Goal: Task Accomplishment & Management: Manage account settings

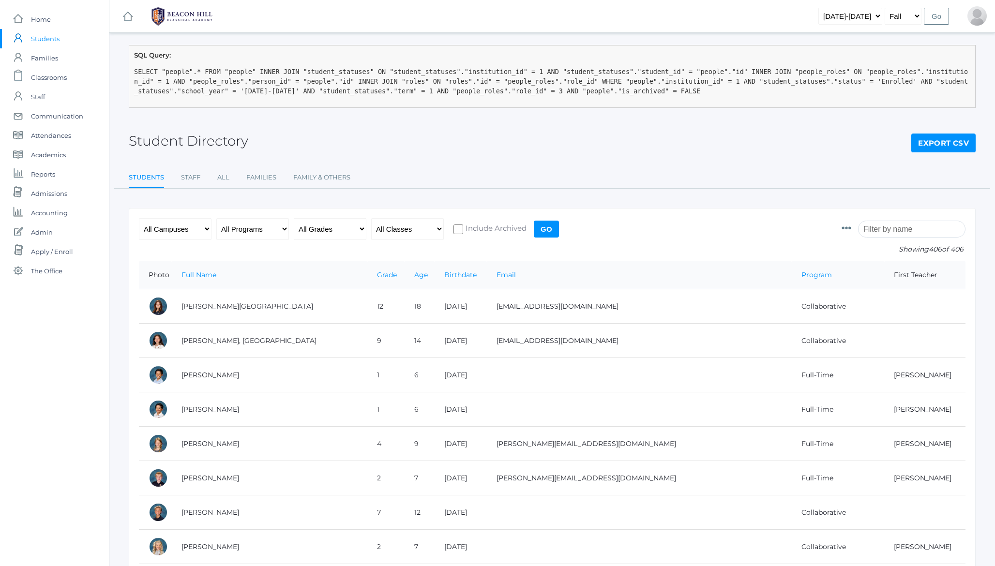
scroll to position [125, 0]
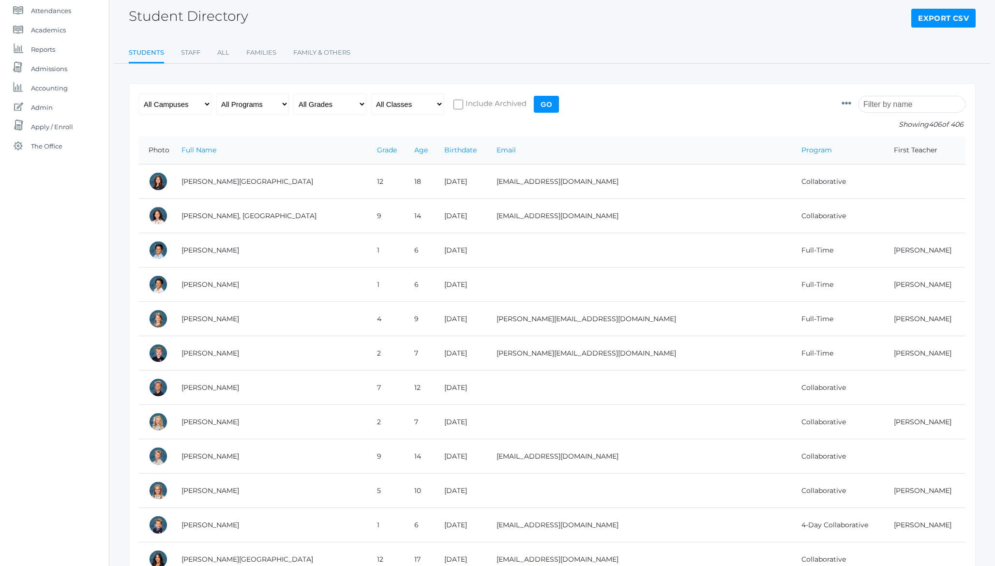
click at [169, 18] on h2 "Student Directory" at bounding box center [189, 16] width 120 height 15
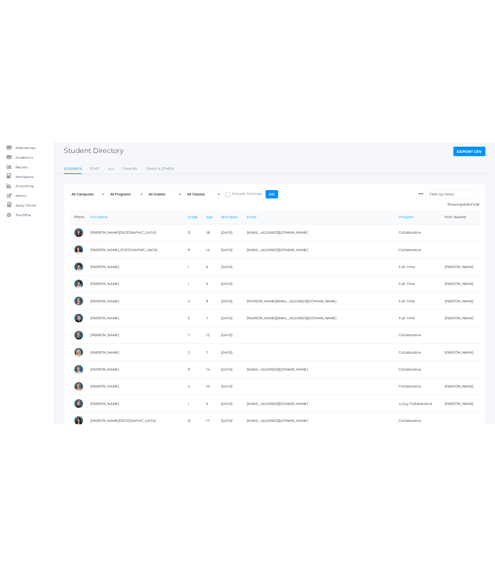
scroll to position [0, 0]
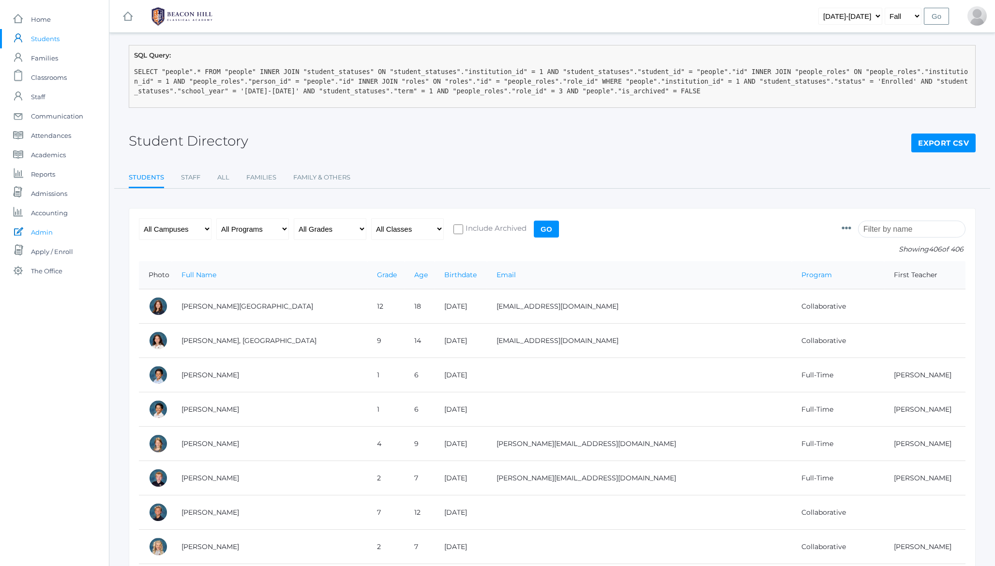
click at [44, 233] on span "Admin" at bounding box center [42, 232] width 22 height 19
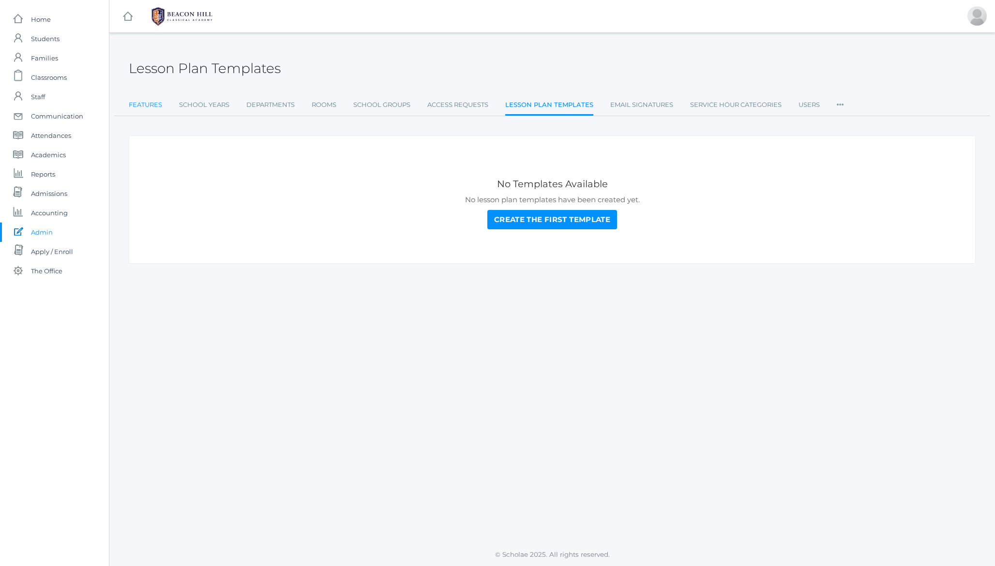
click at [140, 104] on link "Features" at bounding box center [145, 104] width 33 height 19
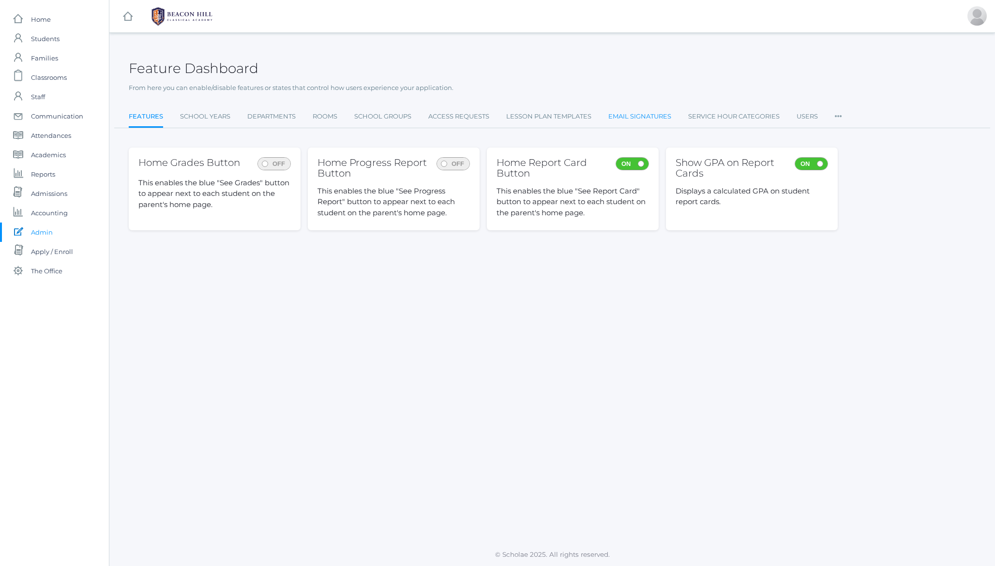
click at [650, 118] on link "Email Signatures" at bounding box center [639, 116] width 63 height 19
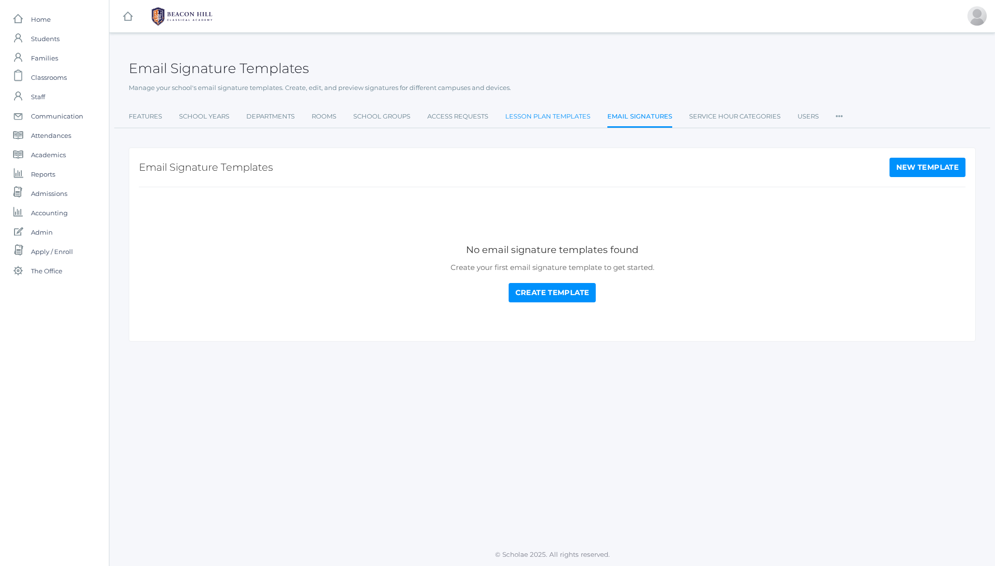
click at [560, 113] on link "Lesson Plan Templates" at bounding box center [547, 116] width 85 height 19
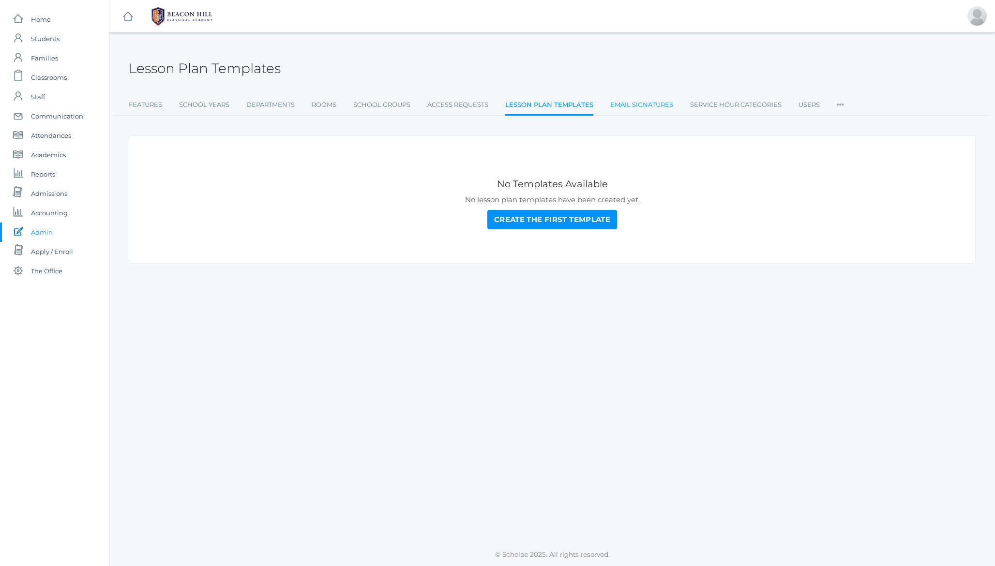
click at [644, 108] on link "Email Signatures" at bounding box center [641, 104] width 63 height 19
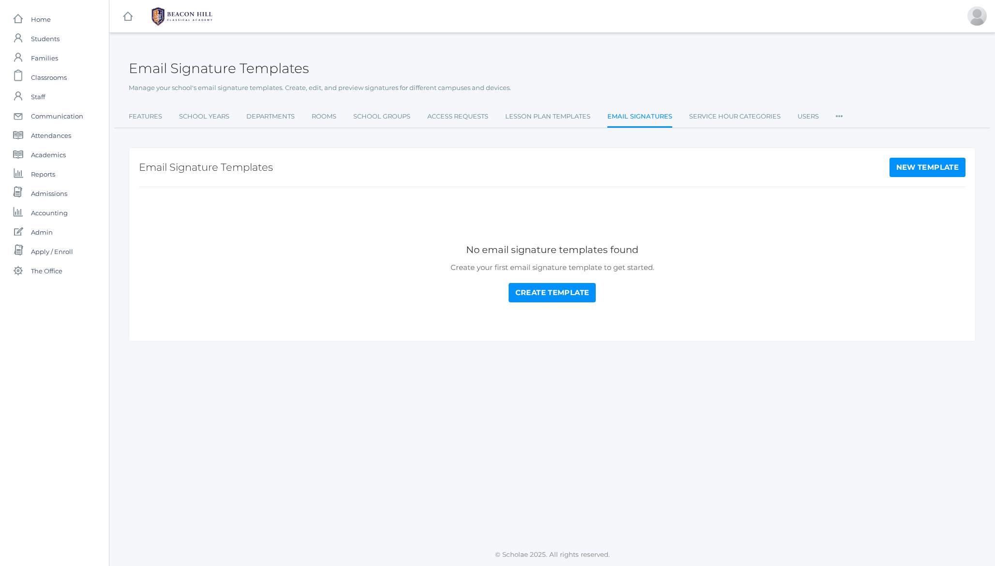
click at [555, 298] on link "Create Template" at bounding box center [553, 292] width 88 height 19
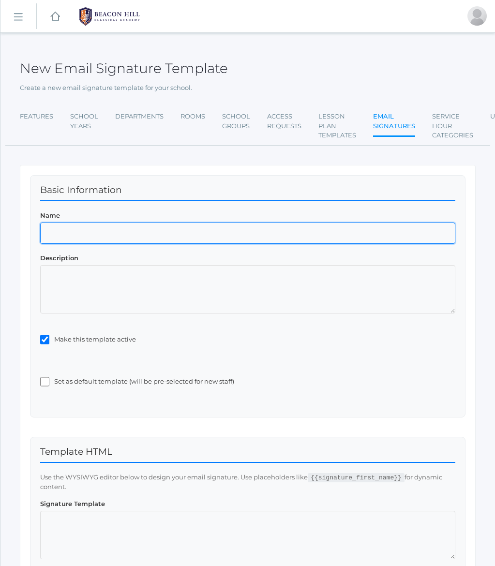
click at [74, 235] on input "Name" at bounding box center [247, 233] width 415 height 21
paste input "[GEOGRAPHIC_DATA]"
type input "[GEOGRAPHIC_DATA]"
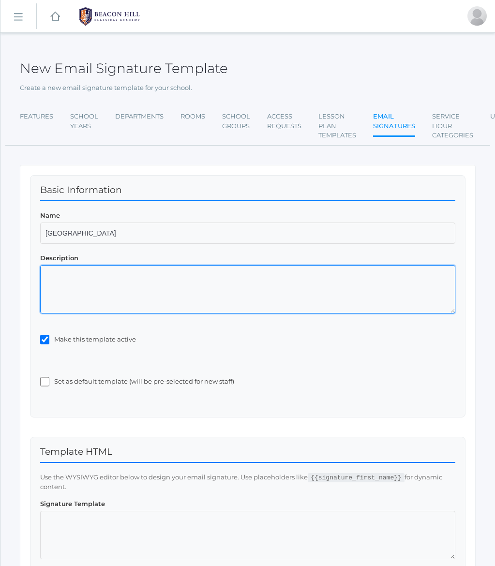
click at [110, 294] on textarea "Description" at bounding box center [247, 289] width 415 height 48
paste textarea "The K-5 Campus Signature"
type textarea "The K-5 Campus Signature"
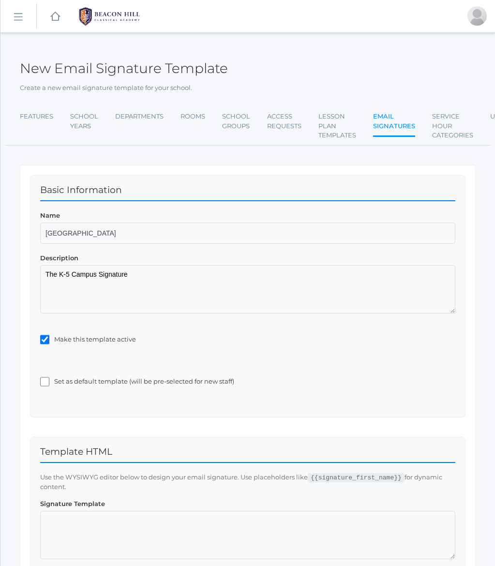
click at [117, 386] on label "Set as default template (will be pre-selected for new staff)" at bounding box center [254, 382] width 401 height 10
click at [49, 386] on input "Set as default template (will be pre-selected for new staff)" at bounding box center [44, 382] width 9 height 10
checkbox input "true"
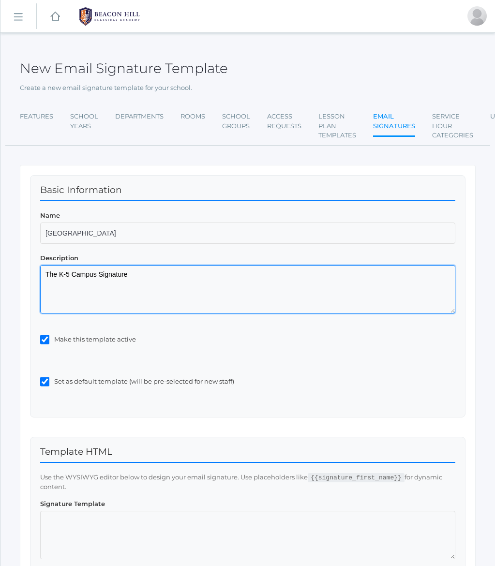
click at [79, 292] on textarea "The K-5 Campus Signature" at bounding box center [247, 289] width 415 height 48
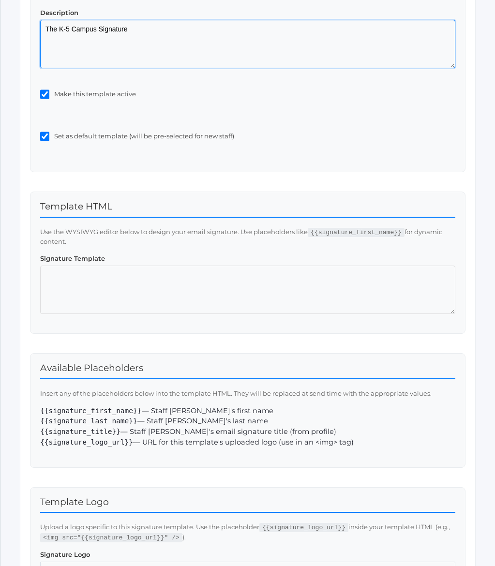
scroll to position [256, 0]
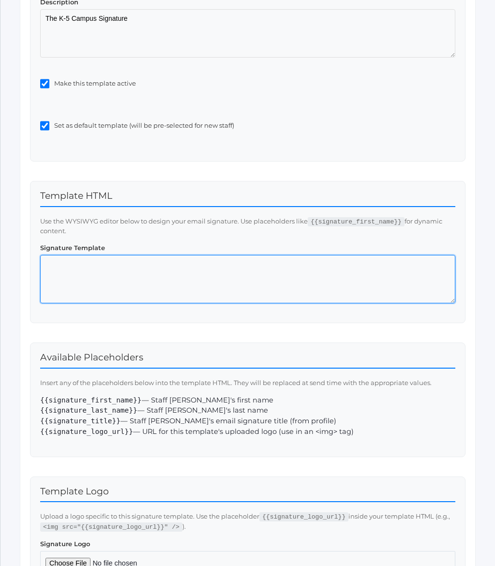
click at [115, 286] on textarea at bounding box center [247, 279] width 415 height 48
paste textarea "<table border="0" style="color: rgb(0,0,0); font-size: medium; width: 440px; fo…"
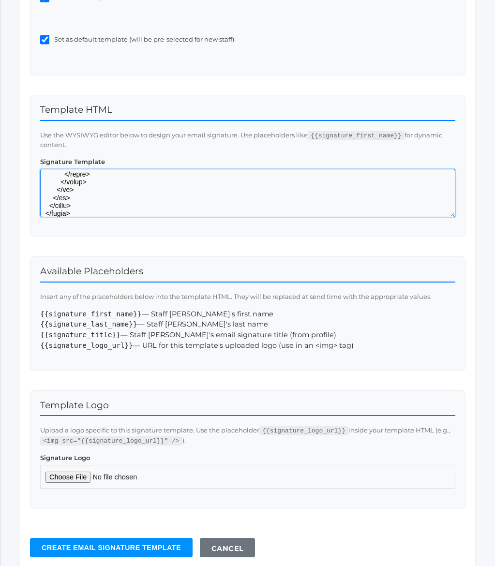
scroll to position [378, 0]
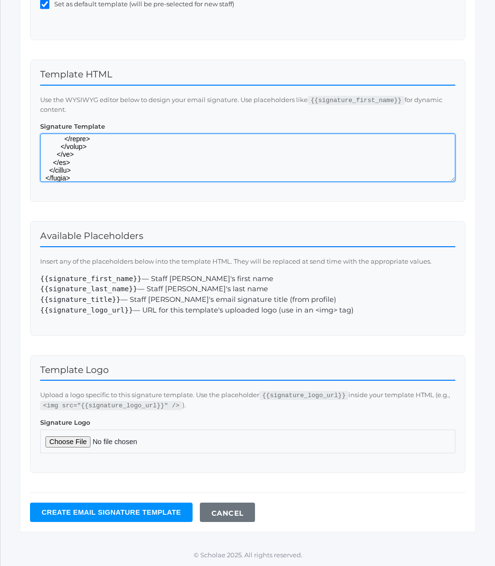
type textarea "<table border="0" style="color: rgb(0,0,0); font-size: medium; width: 440px; fo…"
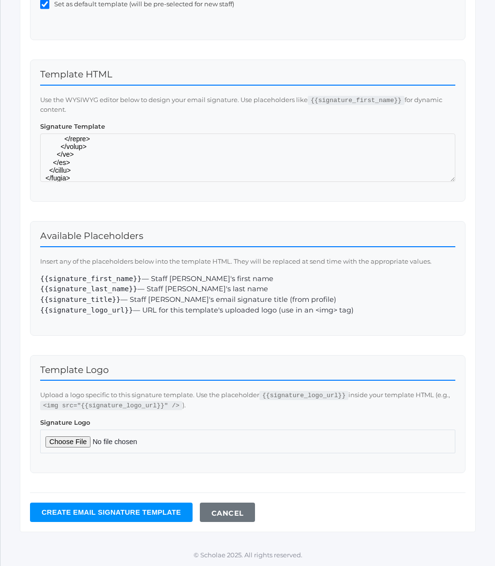
click at [70, 440] on input "Signature Logo" at bounding box center [247, 442] width 415 height 24
type input "C:\fakepath\BHCALogos-03.png"
click at [95, 512] on input "Create Email signature template" at bounding box center [111, 512] width 163 height 19
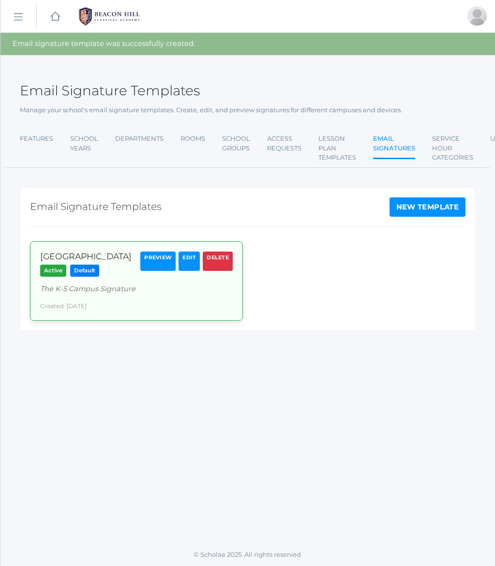
click at [154, 264] on link "Preview" at bounding box center [157, 261] width 35 height 19
click at [191, 257] on link "Edit" at bounding box center [189, 261] width 21 height 19
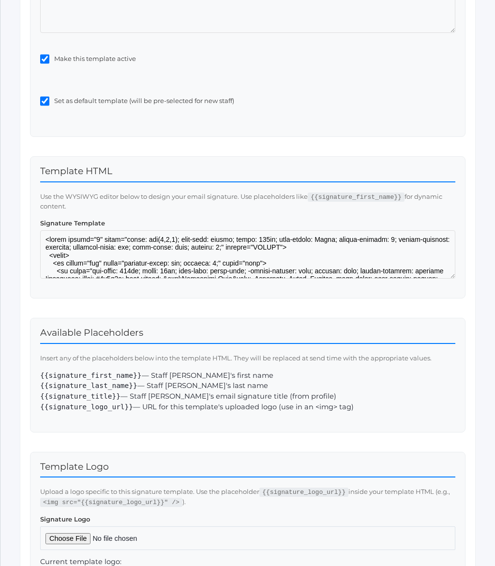
scroll to position [414, 0]
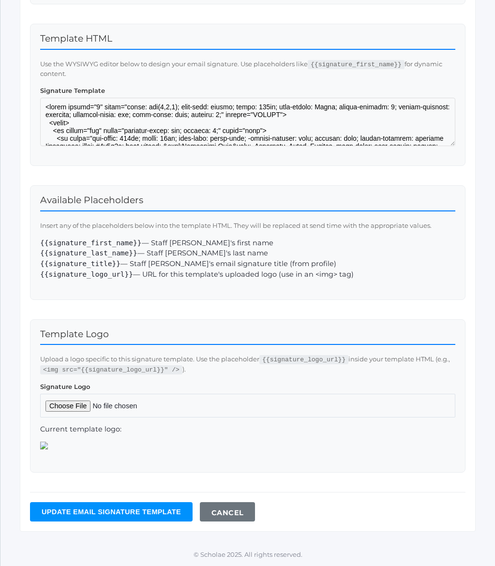
click at [80, 407] on input "Signature Logo" at bounding box center [247, 406] width 415 height 24
type input "C:\fakepath\BHCALogos-03.png"
click at [124, 514] on input "Update Email signature template" at bounding box center [111, 511] width 163 height 19
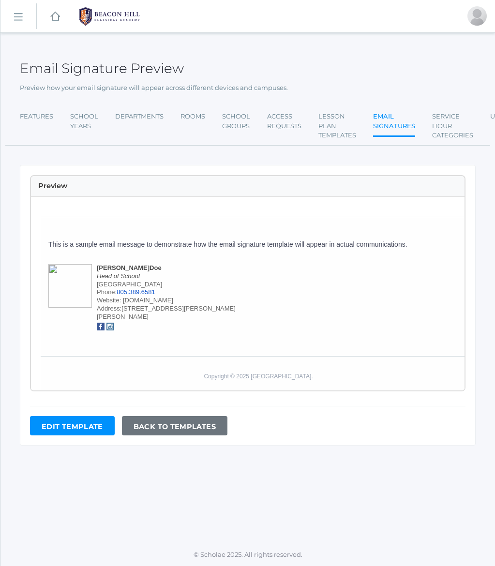
scroll to position [158, 0]
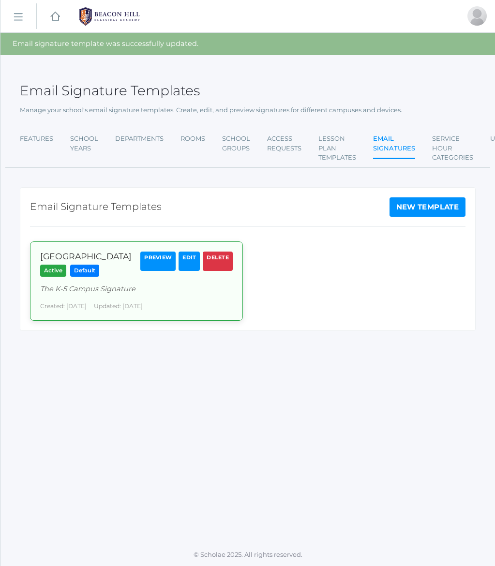
click at [194, 259] on link "Edit" at bounding box center [189, 261] width 21 height 19
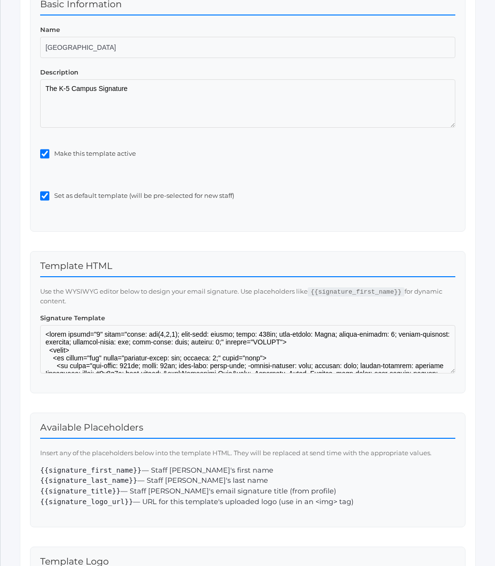
scroll to position [454, 0]
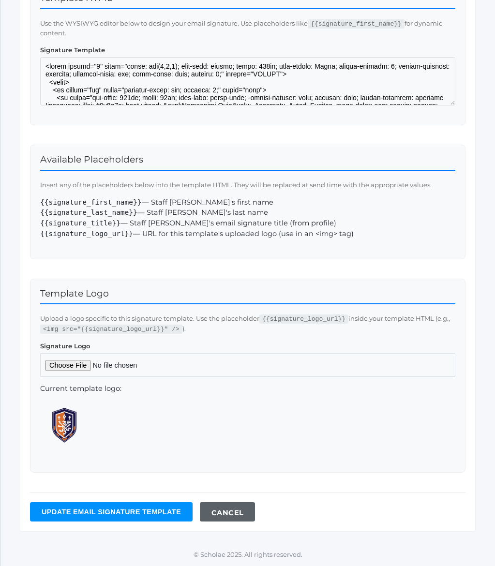
click at [233, 512] on link "Cancel" at bounding box center [227, 511] width 55 height 19
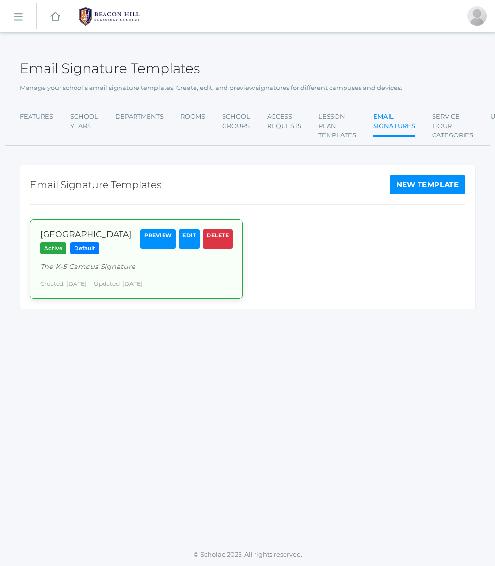
click at [155, 242] on link "Preview" at bounding box center [157, 238] width 35 height 19
click at [118, 188] on h2 "Email Signature Templates" at bounding box center [96, 185] width 132 height 11
click at [393, 122] on link "Email Signatures" at bounding box center [394, 122] width 42 height 30
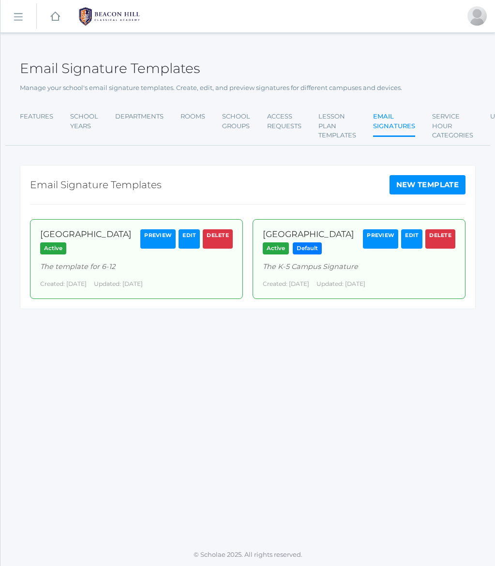
click at [419, 182] on link "New Template" at bounding box center [428, 184] width 76 height 19
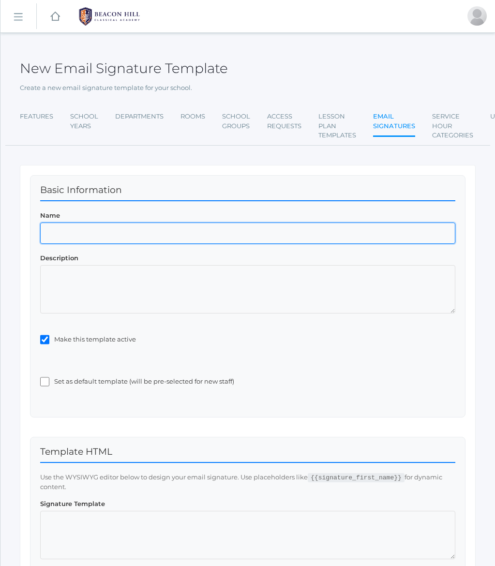
click at [83, 238] on input "Name" at bounding box center [247, 233] width 415 height 21
paste input "Both Campuses"
type input "Both Campuses"
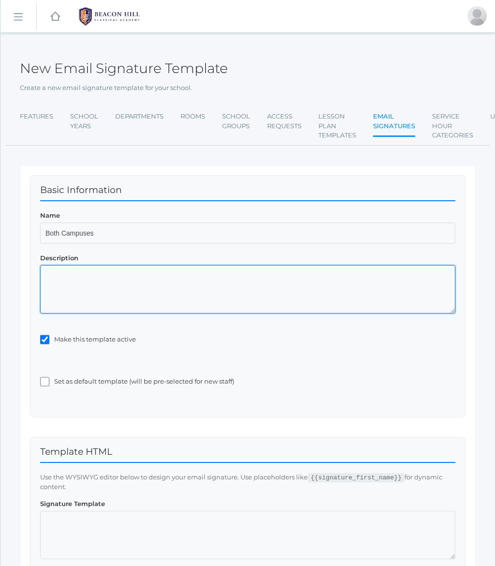
click at [159, 296] on textarea "Description" at bounding box center [247, 289] width 415 height 48
paste textarea "[GEOGRAPHIC_DATA] together"
type textarea "[GEOGRAPHIC_DATA] together"
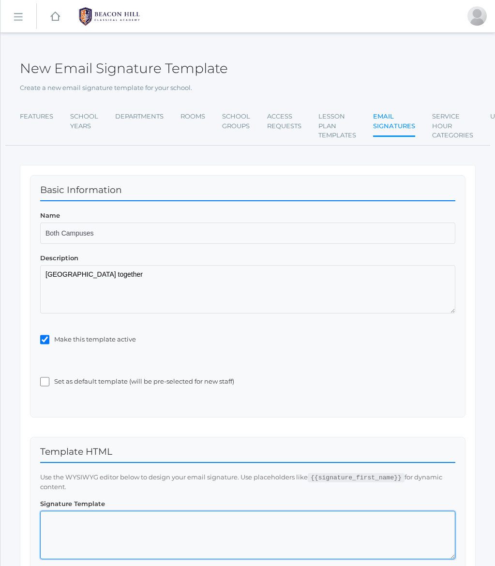
click at [125, 542] on textarea at bounding box center [247, 535] width 415 height 48
paste textarea "<table border="0" style="color: rgb(0,0,0); font-size: medium; width: 440px; fo…"
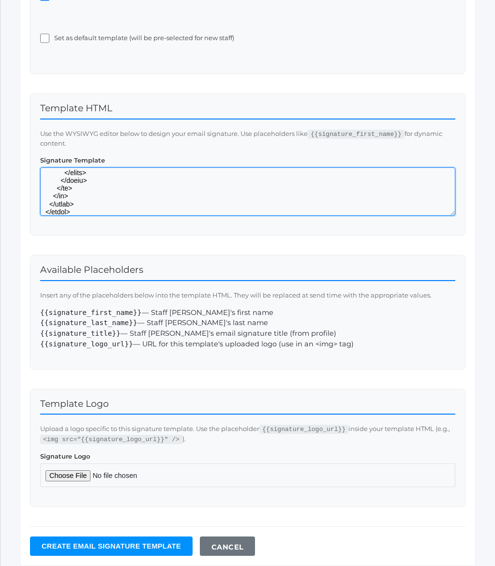
scroll to position [378, 0]
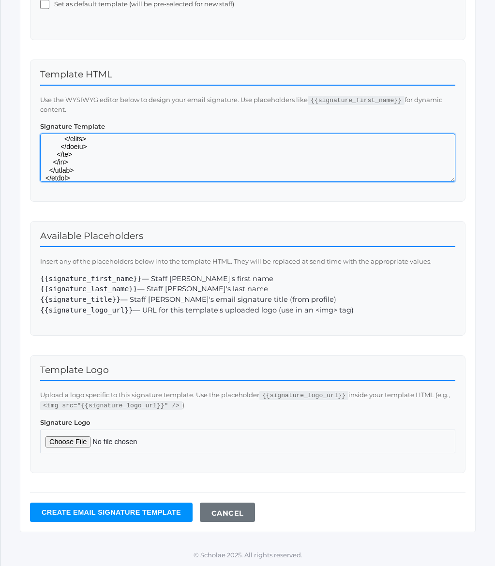
type textarea "<table border="0" style="color: rgb(0,0,0); font-size: medium; width: 440px; fo…"
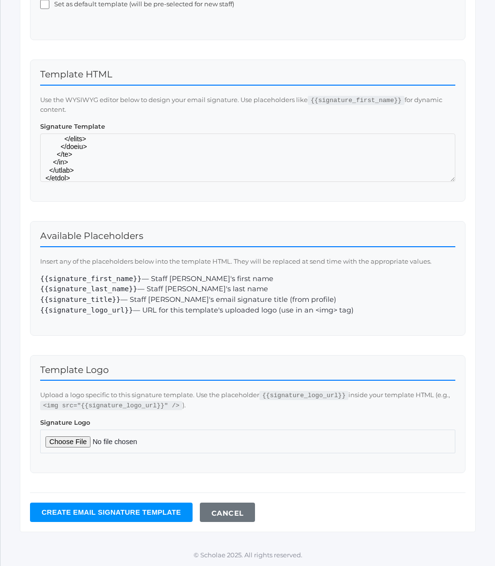
click at [53, 514] on input "Create Email signature template" at bounding box center [111, 512] width 163 height 19
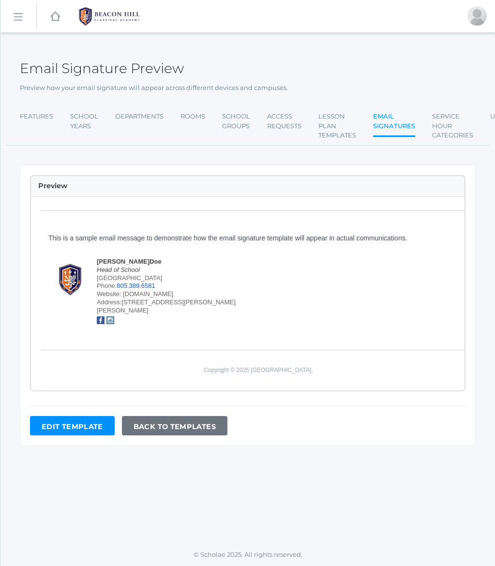
scroll to position [143, 0]
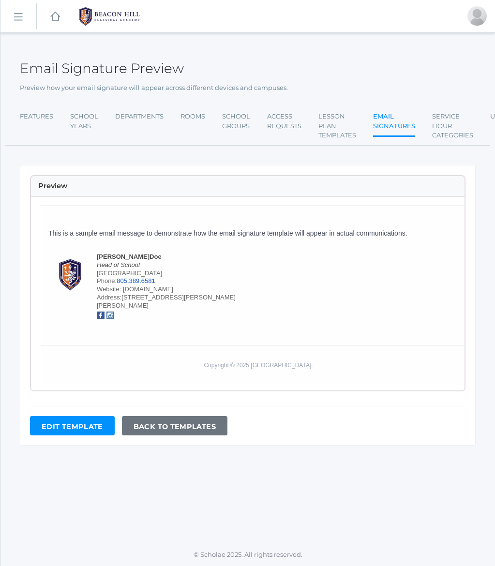
click at [390, 127] on link "Email Signatures" at bounding box center [394, 122] width 42 height 30
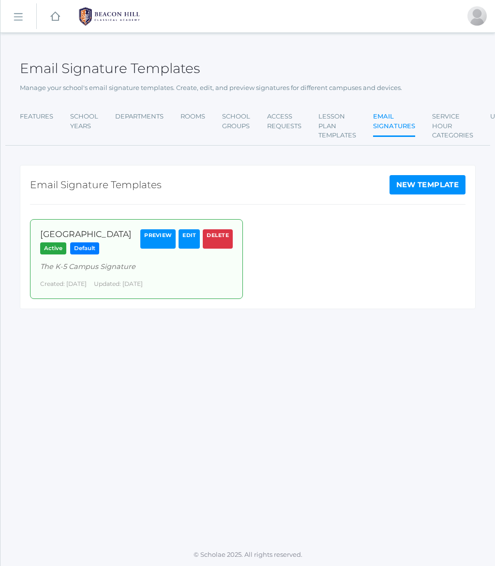
click at [416, 186] on link "New Template" at bounding box center [428, 184] width 76 height 19
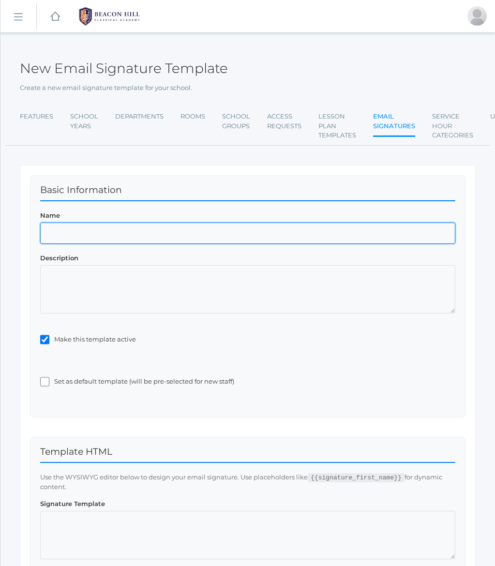
click at [70, 230] on input "Name" at bounding box center [247, 233] width 415 height 21
paste input "[GEOGRAPHIC_DATA]"
type input "[GEOGRAPHIC_DATA]"
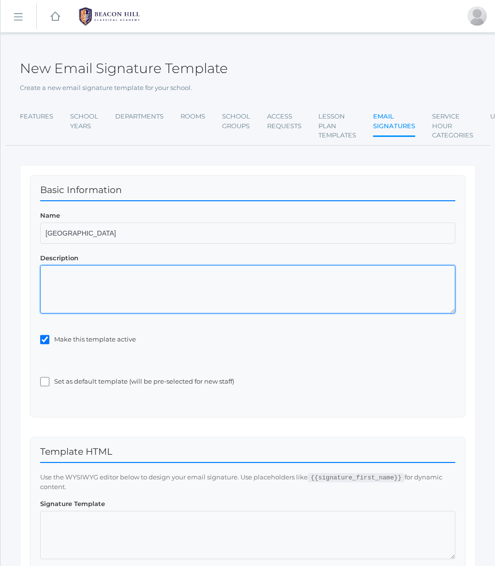
click at [90, 302] on textarea "Description" at bounding box center [247, 289] width 415 height 48
paste textarea "The template for 6-12"
type textarea "The template for 6-12"
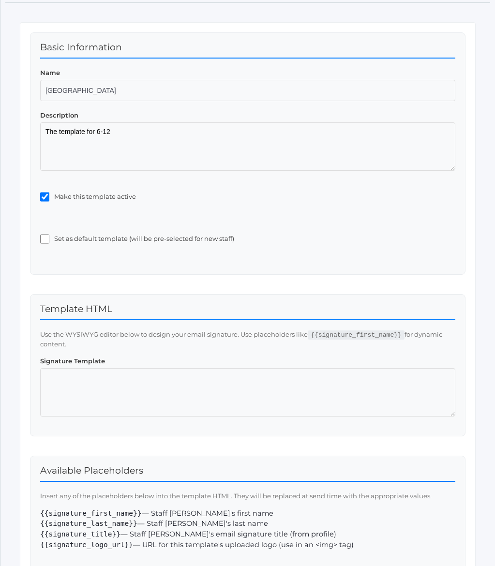
scroll to position [212, 0]
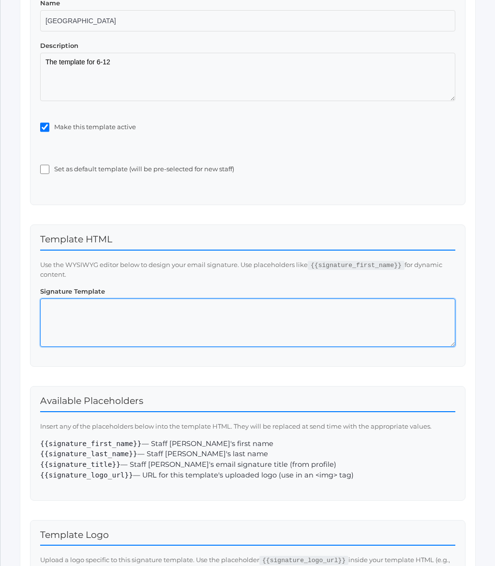
click at [114, 323] on textarea at bounding box center [247, 323] width 415 height 48
paste textarea "<table border="0" style="color: rgb(0,0,0); font-size: medium; width: 440px; fo…"
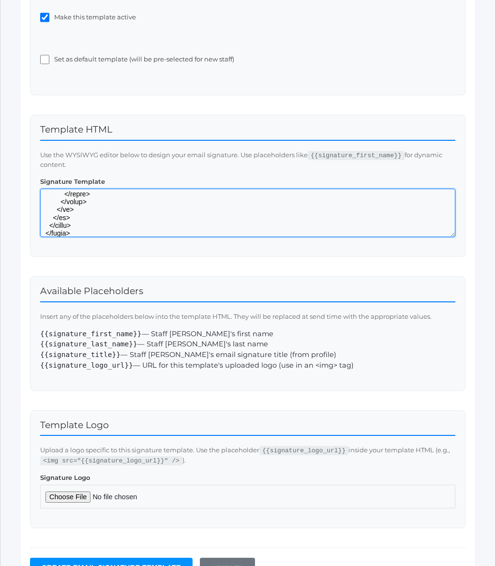
scroll to position [378, 0]
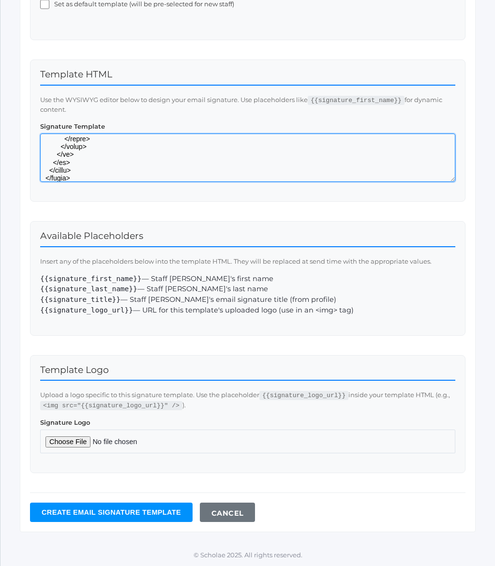
type textarea "<table border="0" style="color: rgb(0,0,0); font-size: medium; width: 440px; fo…"
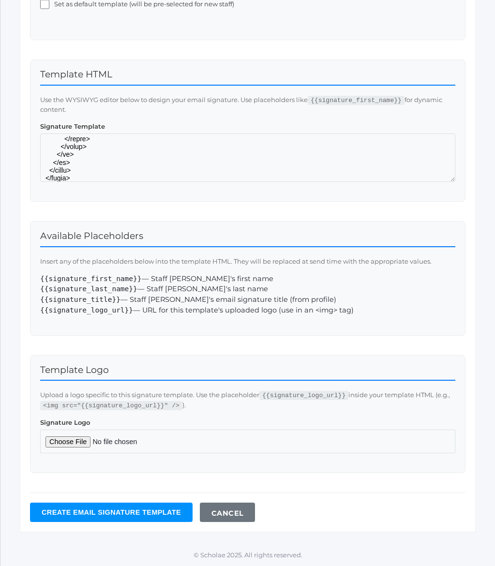
click at [96, 512] on input "Create Email signature template" at bounding box center [111, 512] width 163 height 19
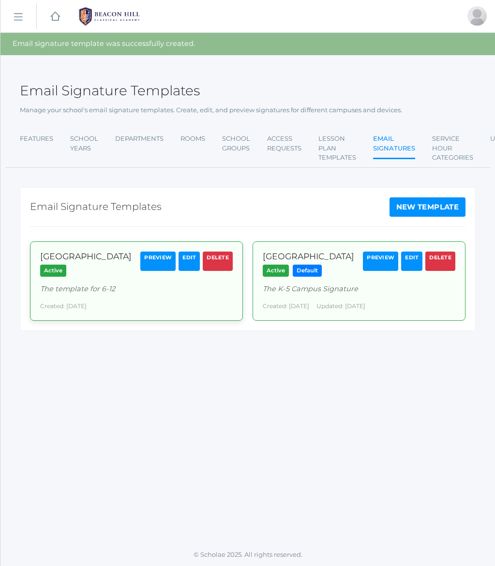
click at [189, 260] on link "Edit" at bounding box center [189, 261] width 21 height 19
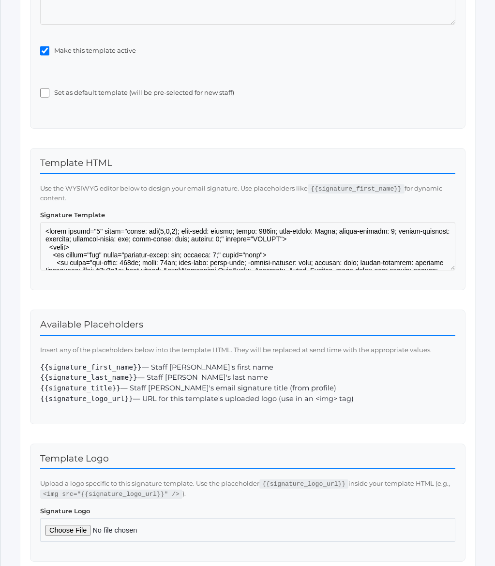
scroll to position [378, 0]
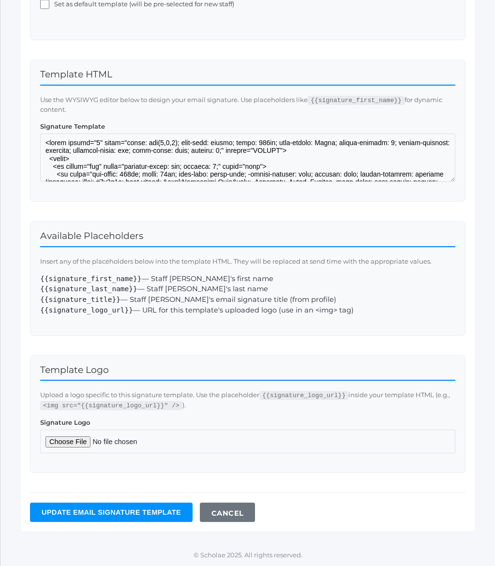
click at [64, 440] on input "Signature Logo" at bounding box center [247, 442] width 415 height 24
type input "C:\fakepath\BHCALogos-03.png"
click at [160, 510] on input "Update Email signature template" at bounding box center [111, 512] width 163 height 19
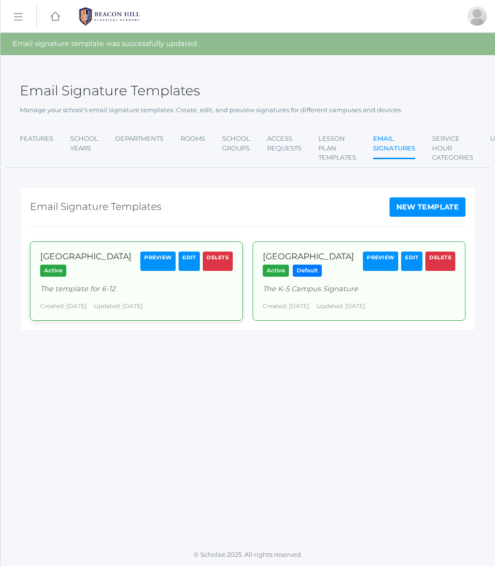
click at [160, 264] on link "Preview" at bounding box center [157, 261] width 35 height 19
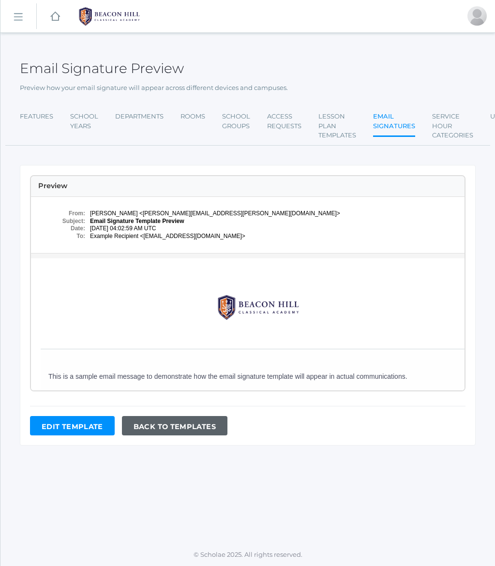
click at [172, 428] on link "Back to Templates" at bounding box center [174, 425] width 105 height 19
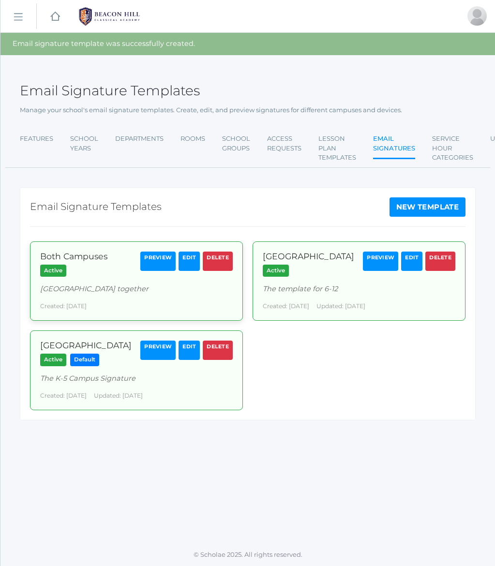
click at [190, 260] on link "Edit" at bounding box center [189, 261] width 21 height 19
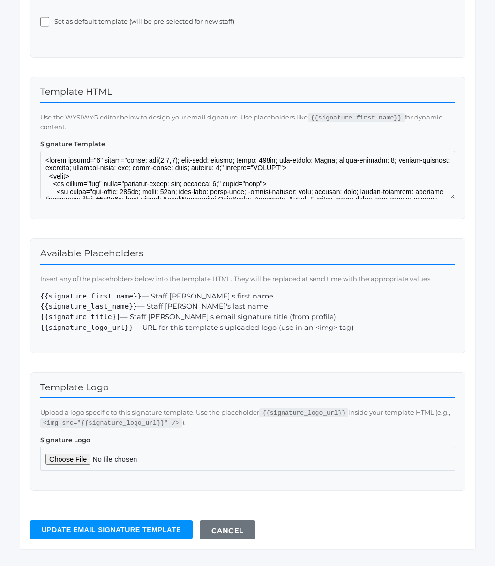
scroll to position [378, 0]
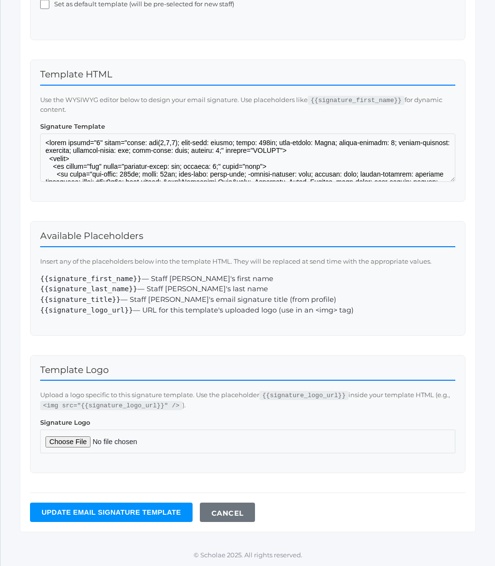
click at [75, 440] on input "Signature Logo" at bounding box center [247, 442] width 415 height 24
type input "C:\fakepath\BHCALogos-03.png"
click at [133, 512] on input "Update Email signature template" at bounding box center [111, 512] width 163 height 19
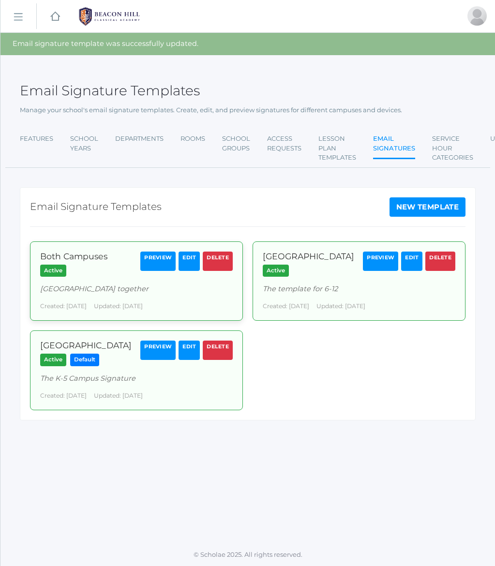
click at [153, 266] on link "Preview" at bounding box center [157, 261] width 35 height 19
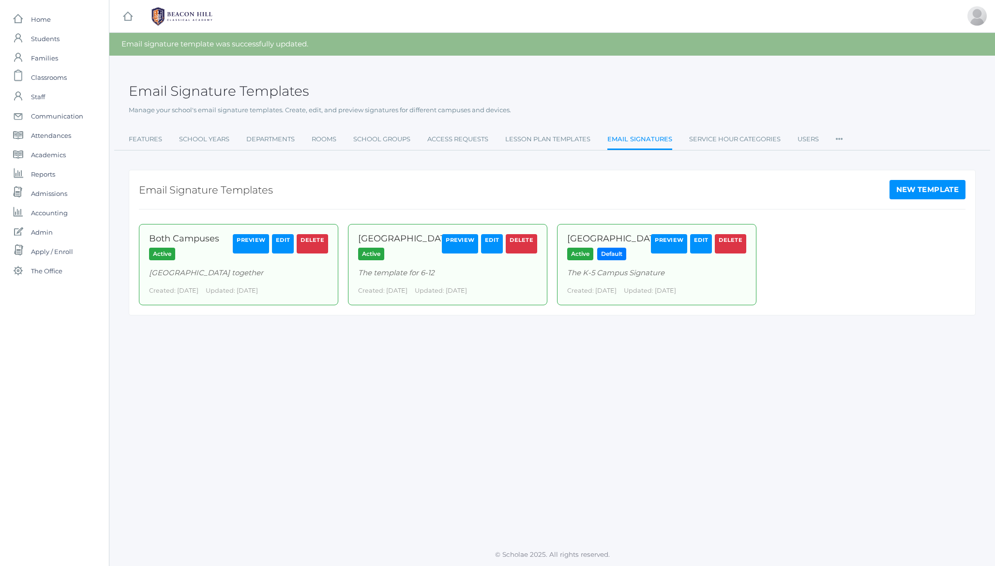
click at [495, 140] on link "Email Signatures" at bounding box center [639, 140] width 65 height 21
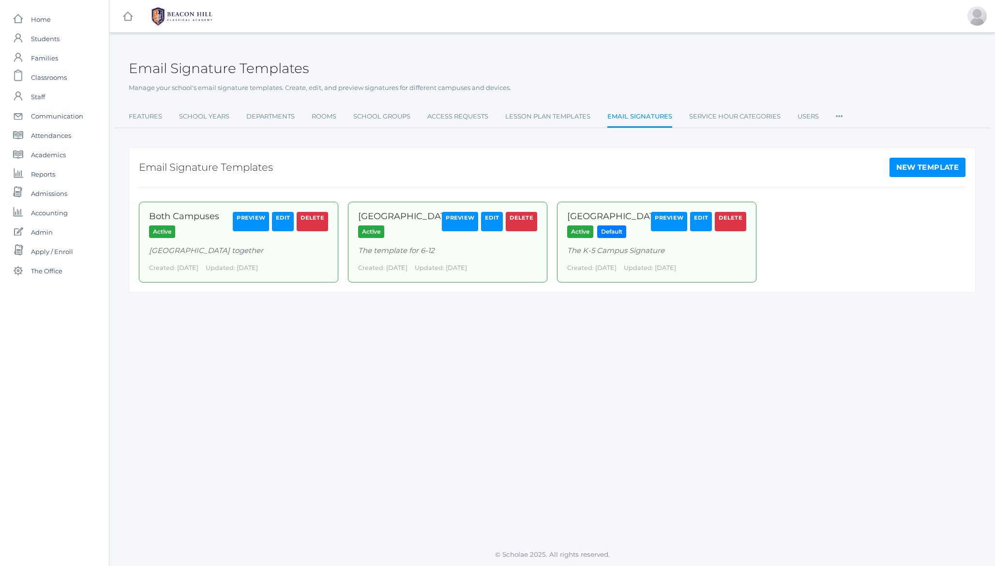
click at [195, 71] on h2 "Email Signature Templates" at bounding box center [219, 68] width 180 height 15
click at [216, 69] on h2 "Email Signature Templates" at bounding box center [219, 68] width 180 height 15
click at [208, 70] on h2 "Email Signature Templates" at bounding box center [219, 68] width 180 height 15
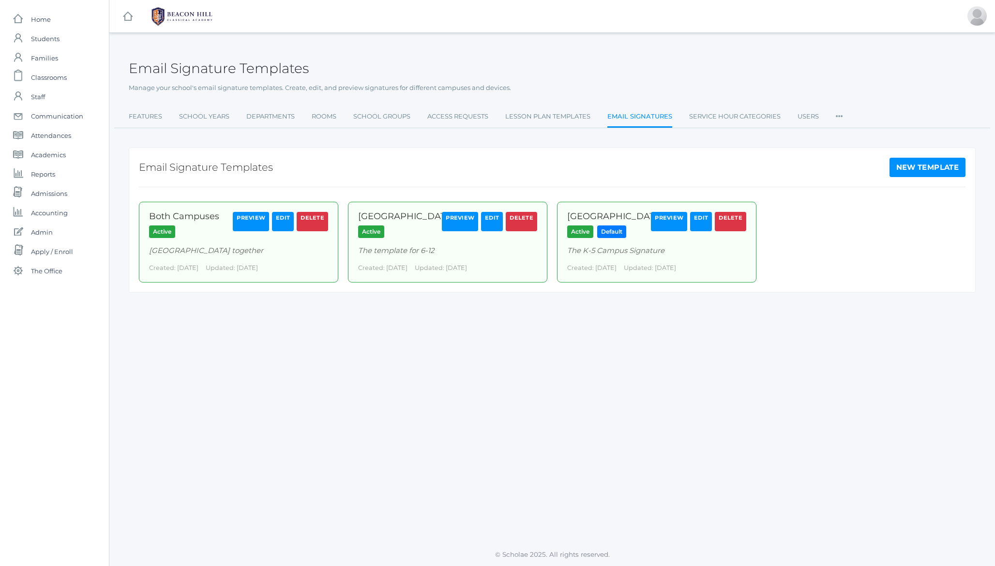
click at [188, 70] on h2 "Email Signature Templates" at bounding box center [219, 68] width 180 height 15
click at [164, 72] on h2 "Email Signature Templates" at bounding box center [219, 68] width 180 height 15
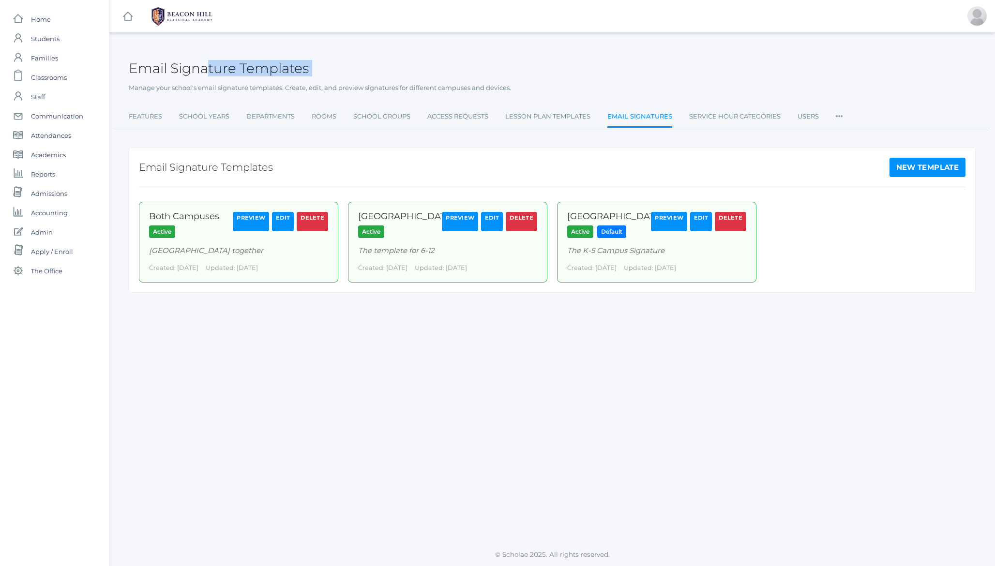
click at [164, 72] on h2 "Email Signature Templates" at bounding box center [219, 68] width 180 height 15
click at [189, 67] on h2 "Email Signature Templates" at bounding box center [219, 68] width 180 height 15
click at [139, 68] on h2 "Email Signature Templates" at bounding box center [219, 68] width 180 height 15
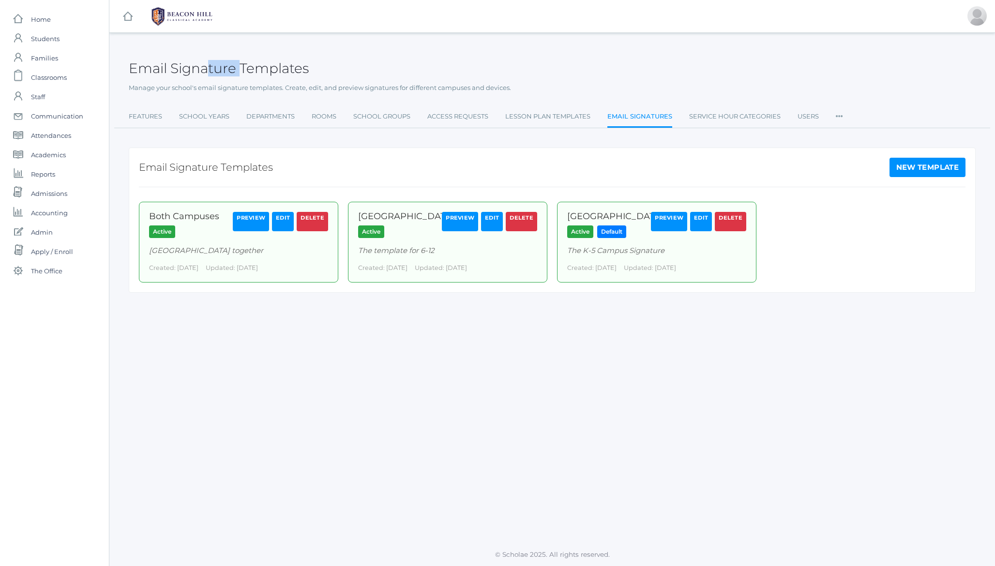
click at [139, 68] on h2 "Email Signature Templates" at bounding box center [219, 68] width 180 height 15
click at [262, 62] on h2 "Email Signature Templates" at bounding box center [219, 68] width 180 height 15
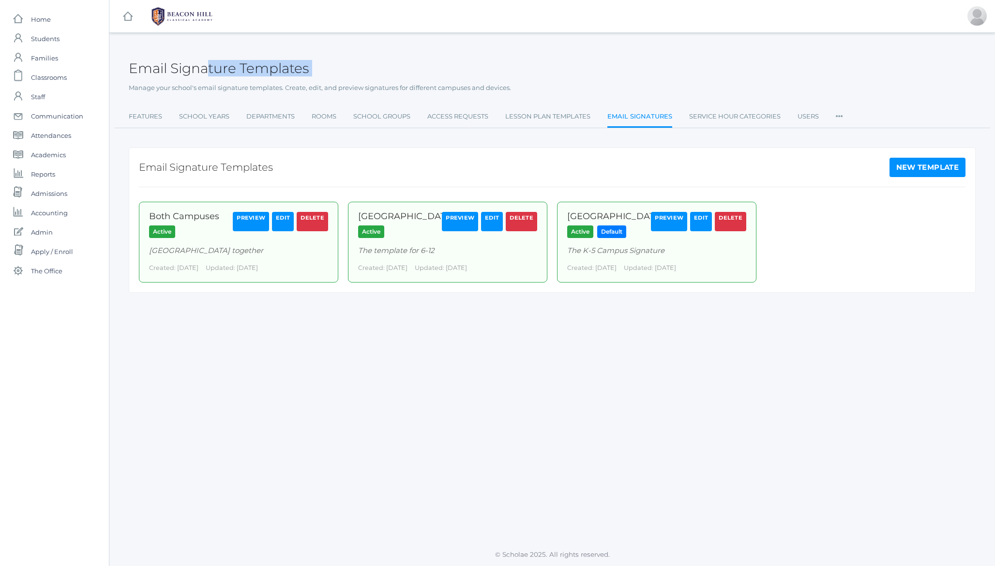
click at [207, 75] on h2 "Email Signature Templates" at bounding box center [219, 68] width 180 height 15
click at [138, 74] on h2 "Email Signature Templates" at bounding box center [219, 68] width 180 height 15
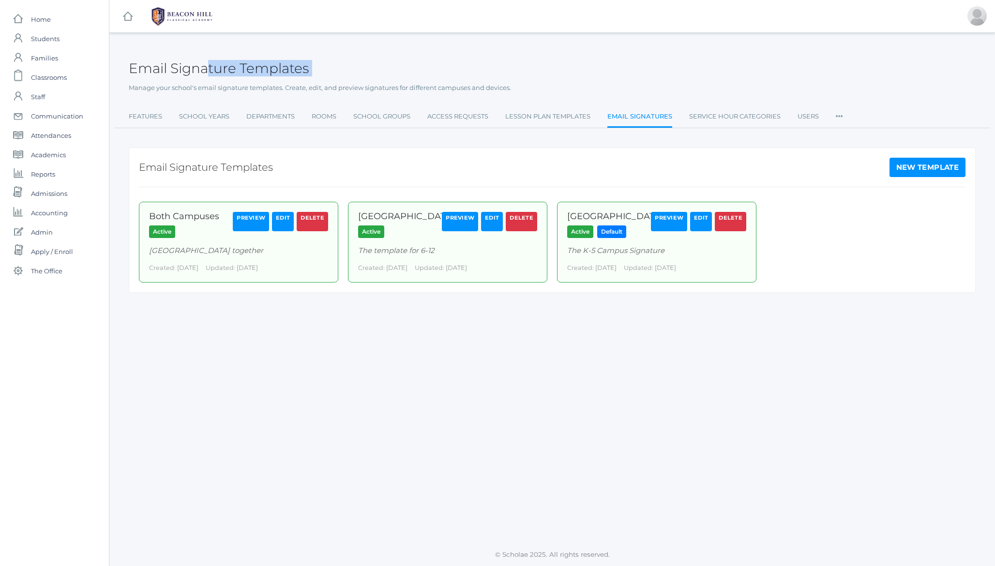
click at [138, 74] on h2 "Email Signature Templates" at bounding box center [219, 68] width 180 height 15
click at [262, 65] on h2 "Email Signature Templates" at bounding box center [219, 68] width 180 height 15
click at [209, 72] on h2 "Email Signature Templates" at bounding box center [219, 68] width 180 height 15
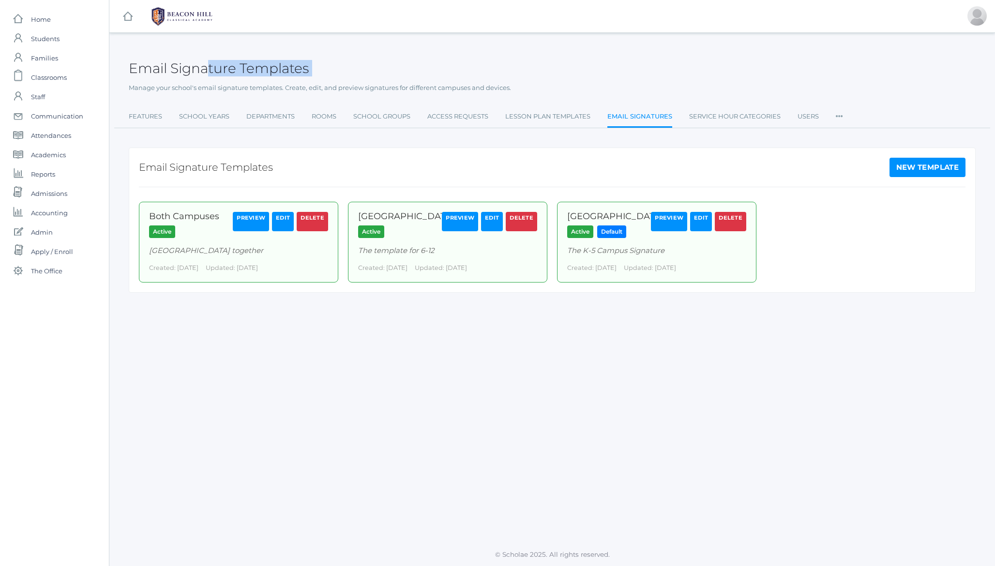
click at [209, 72] on h2 "Email Signature Templates" at bounding box center [219, 68] width 180 height 15
click at [139, 76] on div "Email Signature Templates" at bounding box center [552, 63] width 847 height 36
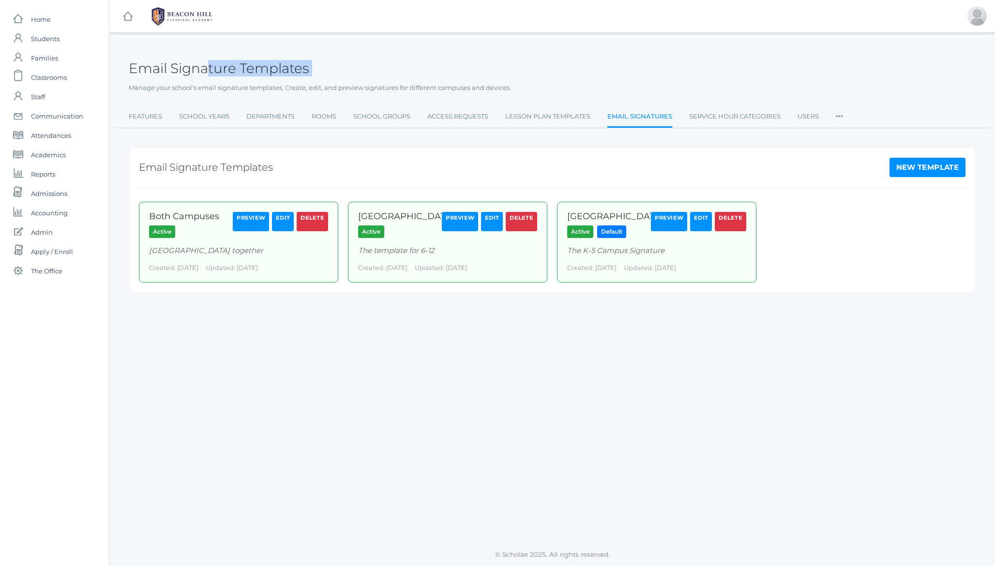
click at [147, 71] on h2 "Email Signature Templates" at bounding box center [219, 68] width 180 height 15
click at [216, 65] on h2 "Email Signature Templates" at bounding box center [219, 68] width 180 height 15
click at [226, 68] on h2 "Email Signature Templates" at bounding box center [219, 68] width 180 height 15
click at [40, 97] on span "Staff" at bounding box center [38, 96] width 14 height 19
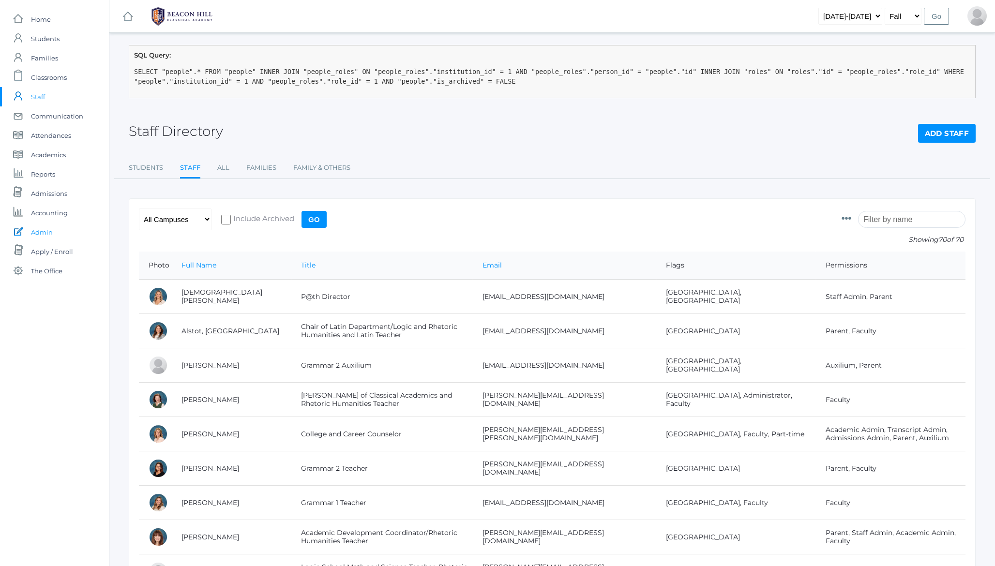
click at [44, 234] on span "Admin" at bounding box center [42, 232] width 22 height 19
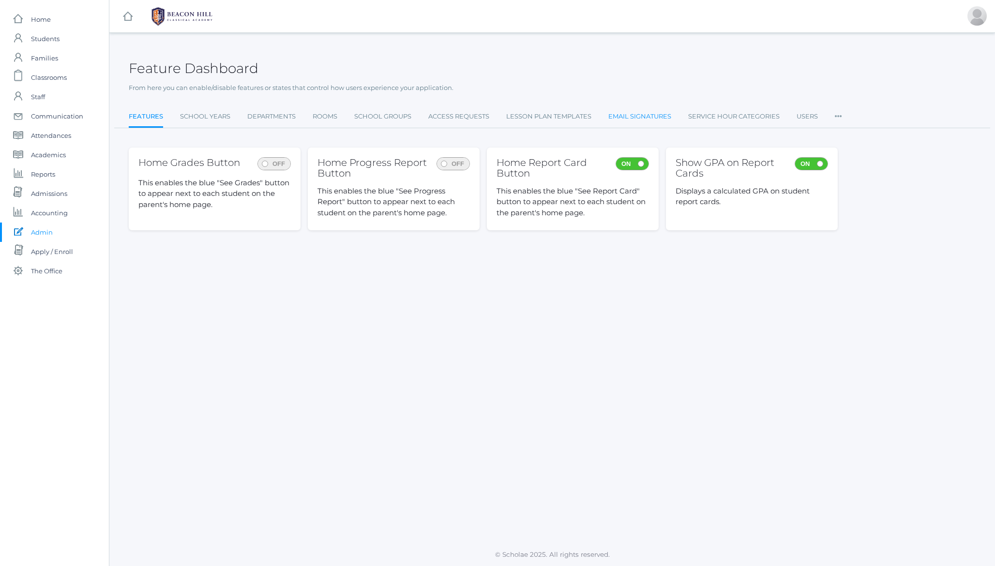
click at [495, 117] on link "Email Signatures" at bounding box center [639, 116] width 63 height 19
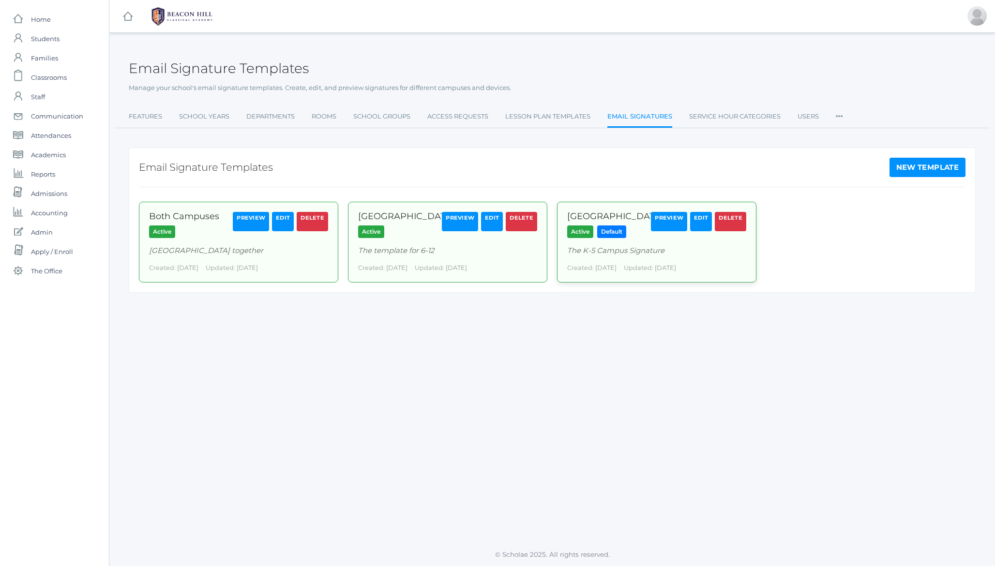
click at [495, 221] on link "Edit" at bounding box center [701, 221] width 22 height 19
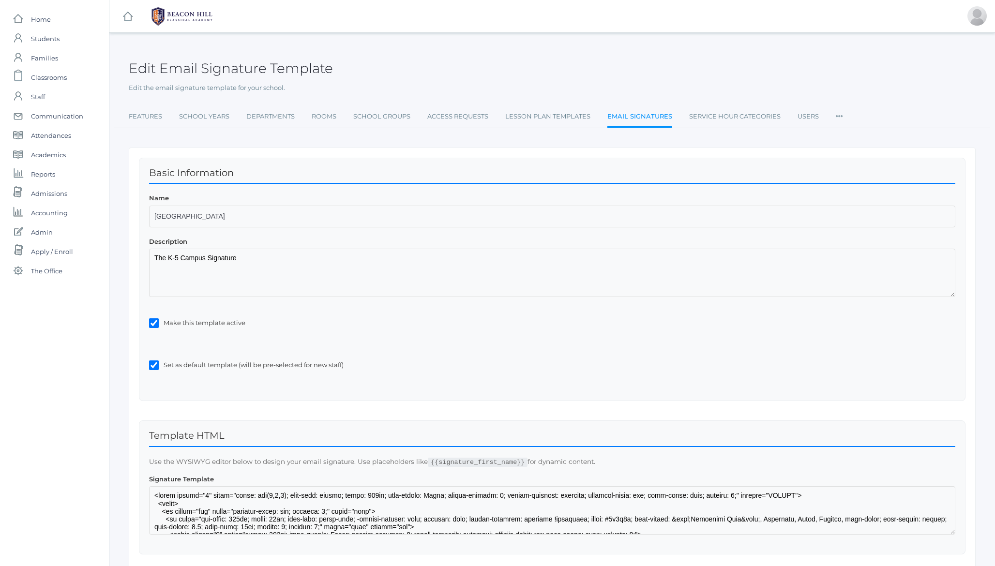
click at [190, 368] on label "Set as default template (will be pre-selected for new staff)" at bounding box center [560, 365] width 792 height 10
click at [159, 368] on input "Set as default template (will be pre-selected for new staff)" at bounding box center [154, 365] width 10 height 10
checkbox input "false"
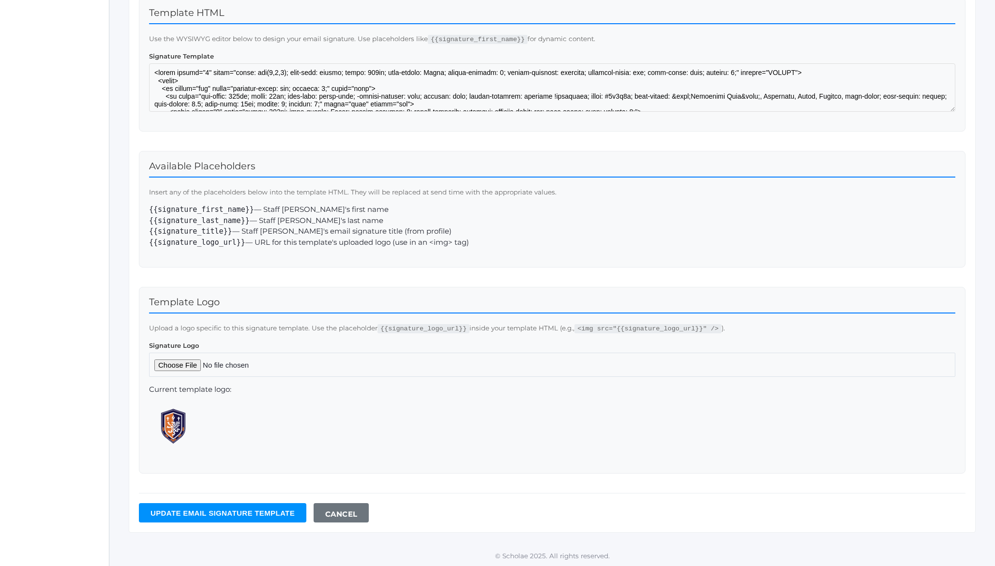
click at [226, 512] on input "Update Email signature template" at bounding box center [222, 512] width 167 height 19
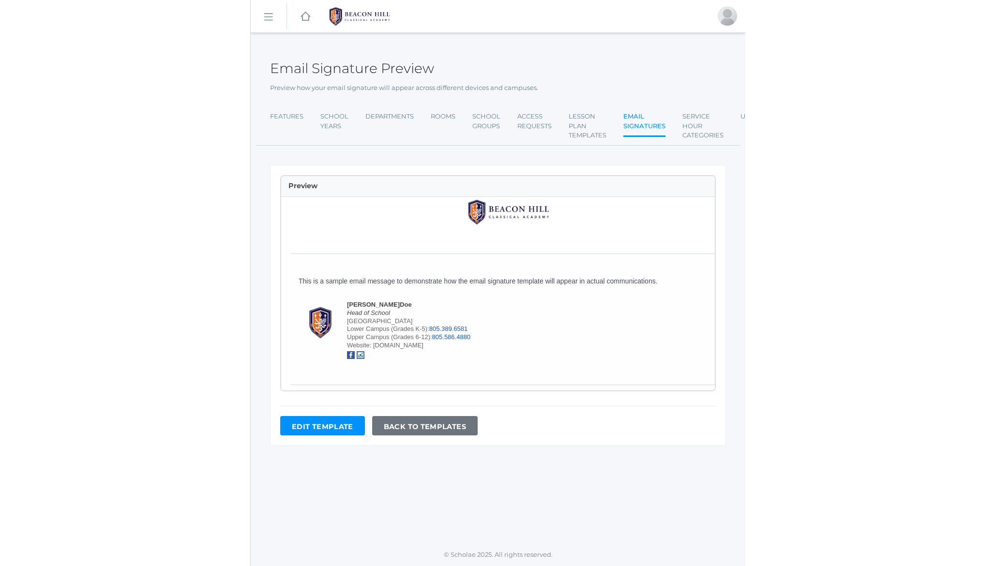
scroll to position [158, 0]
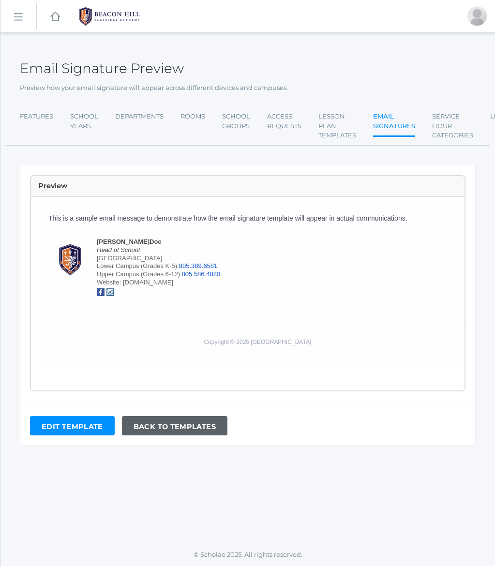
click at [175, 422] on link "Back to Templates" at bounding box center [174, 425] width 105 height 19
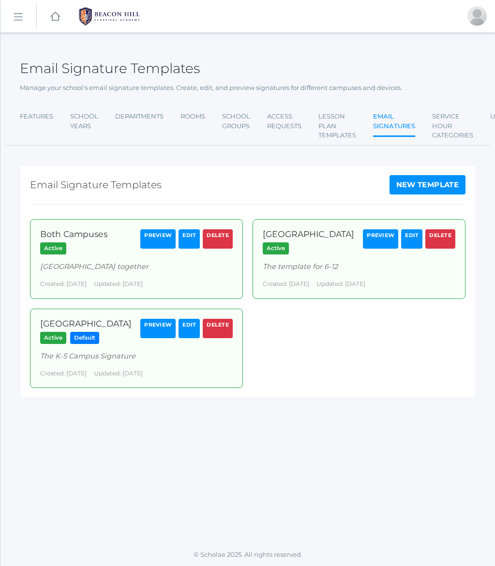
click at [98, 180] on h2 "Email Signature Templates" at bounding box center [96, 185] width 132 height 11
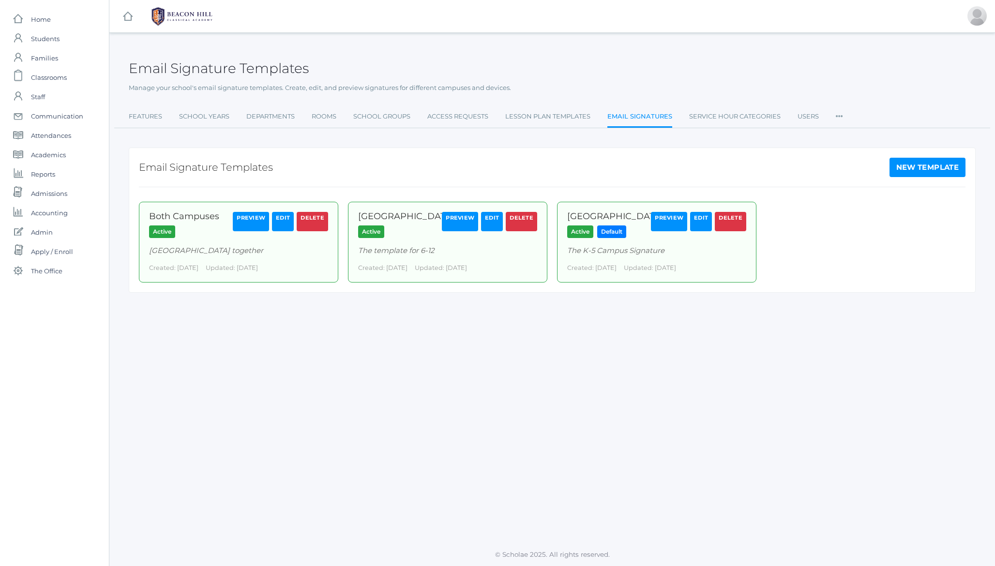
click at [235, 70] on h2 "Email Signature Templates" at bounding box center [219, 68] width 180 height 15
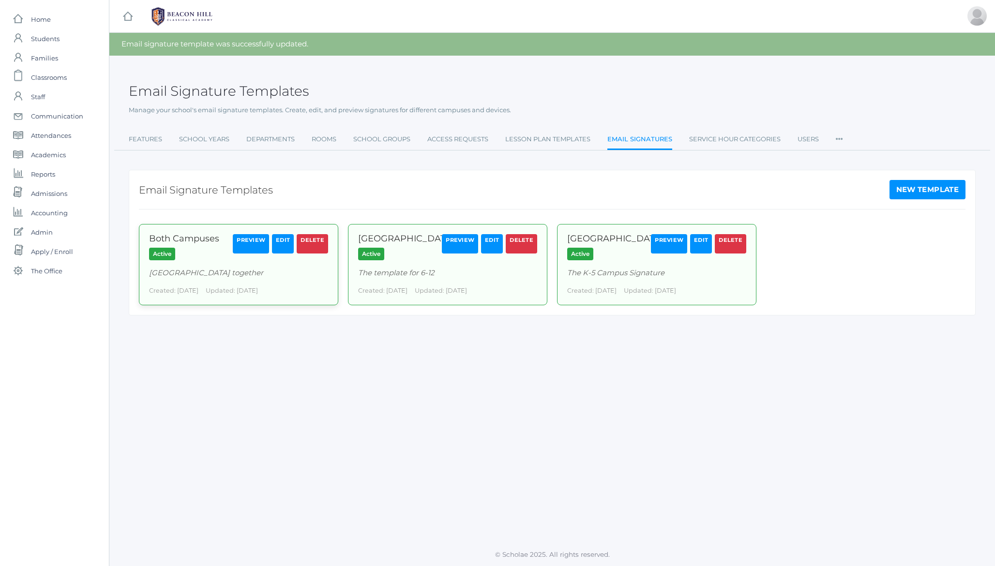
click at [281, 246] on link "Edit" at bounding box center [283, 243] width 22 height 19
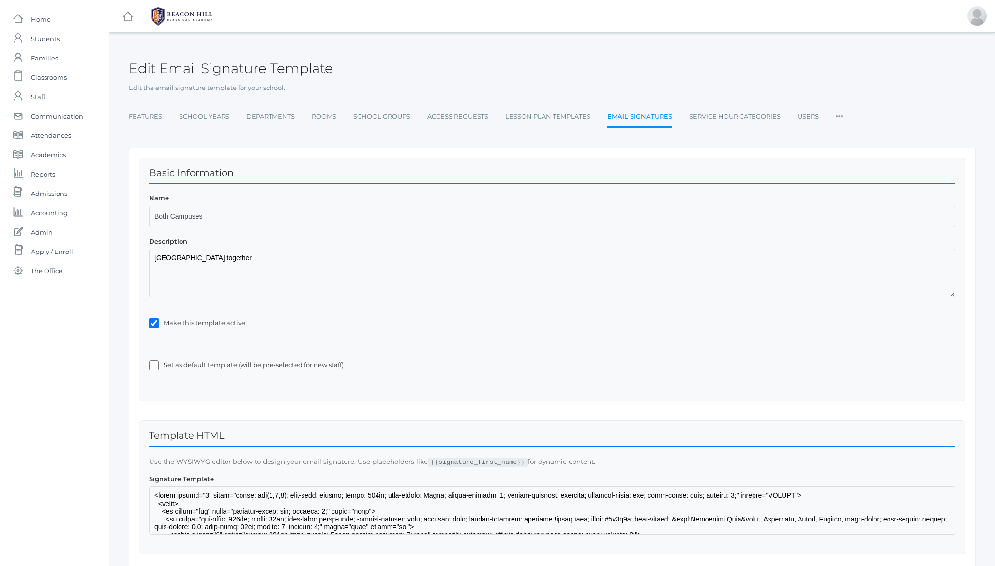
click at [224, 368] on label "Set as default template (will be pre-selected for new staff)" at bounding box center [560, 365] width 792 height 10
click at [159, 368] on input "Set as default template (will be pre-selected for new staff)" at bounding box center [154, 365] width 10 height 10
checkbox input "true"
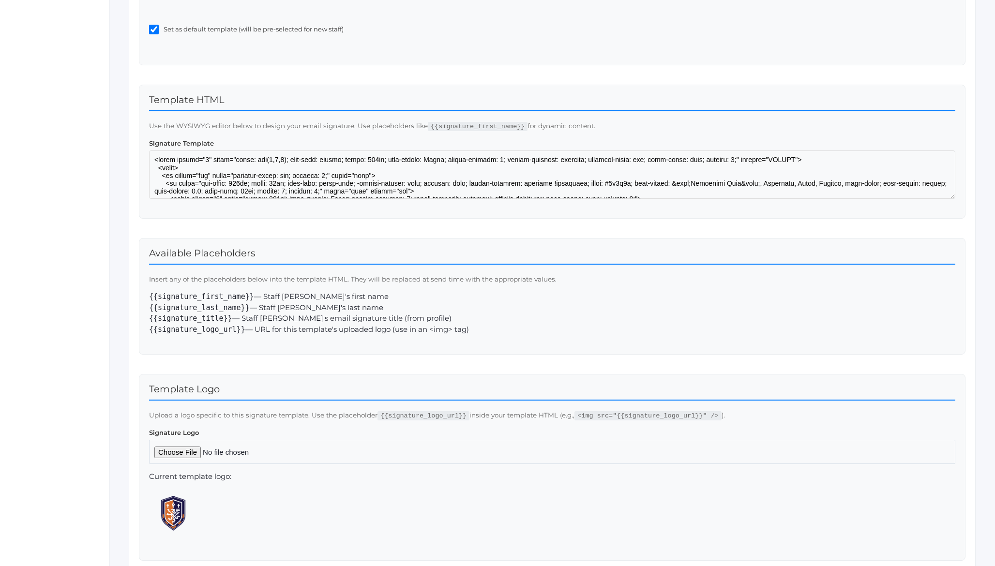
scroll to position [423, 0]
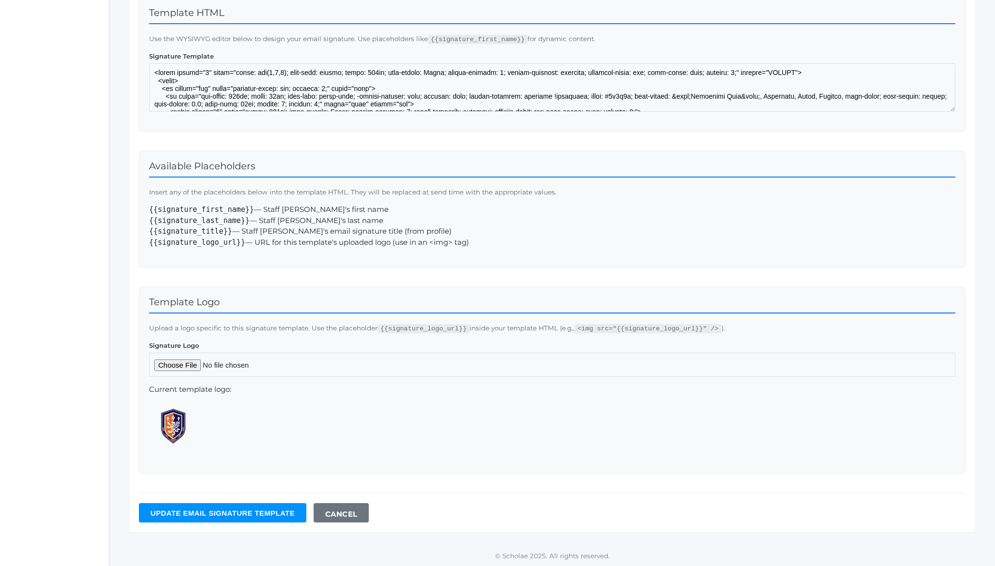
click at [221, 518] on input "Update Email signature template" at bounding box center [222, 512] width 167 height 19
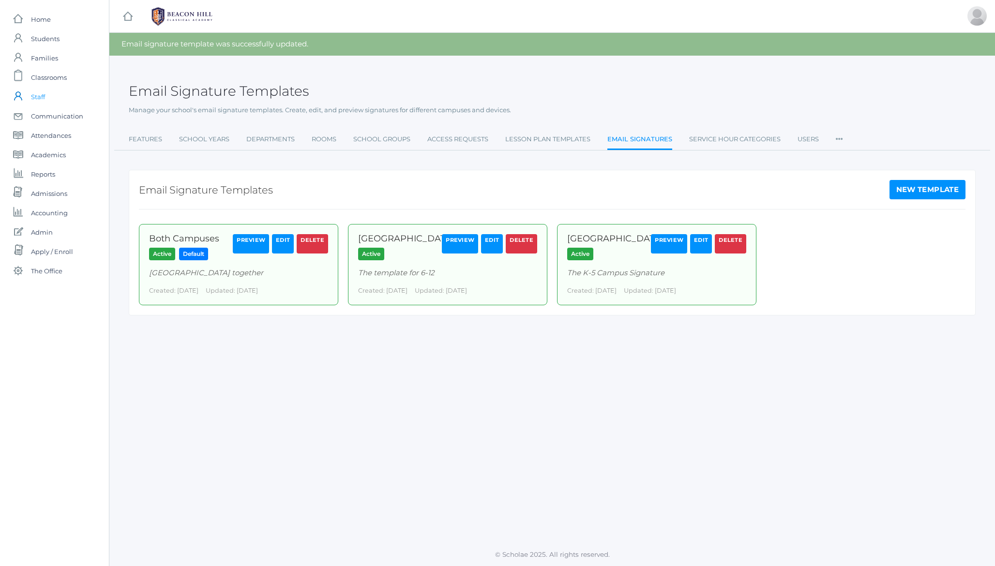
click at [42, 95] on span "Staff" at bounding box center [38, 96] width 14 height 19
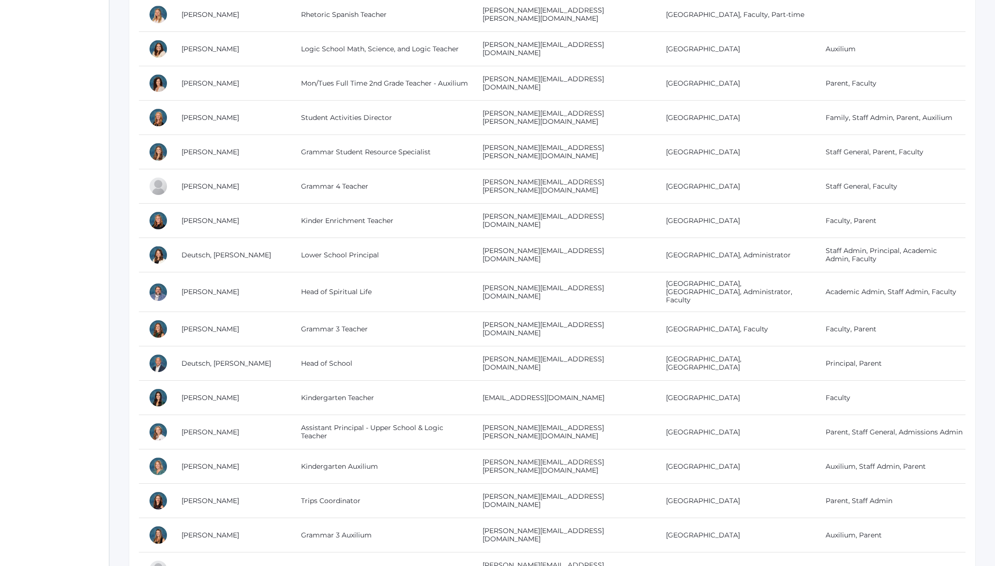
scroll to position [847, 0]
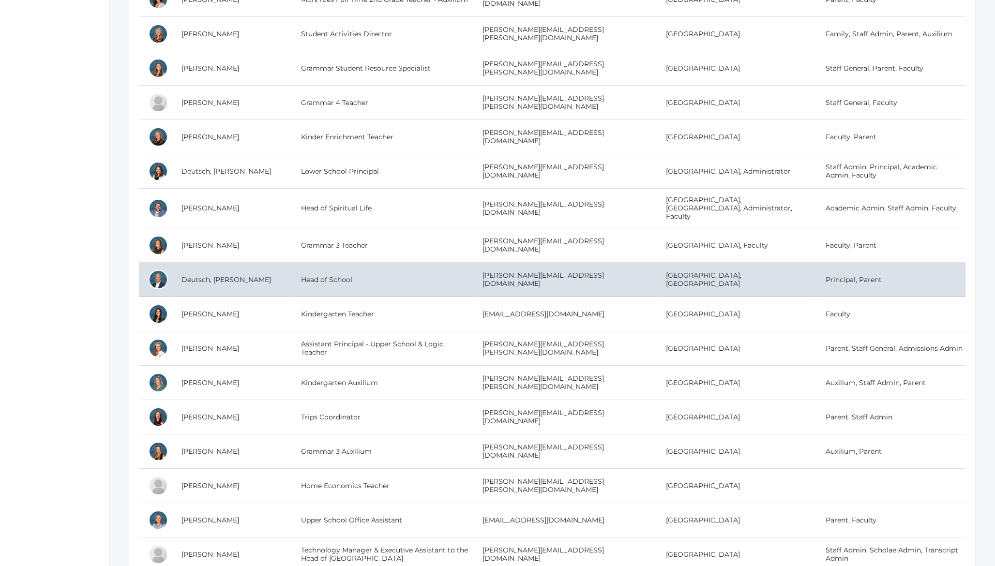
click at [291, 275] on td "Head of School" at bounding box center [381, 280] width 181 height 34
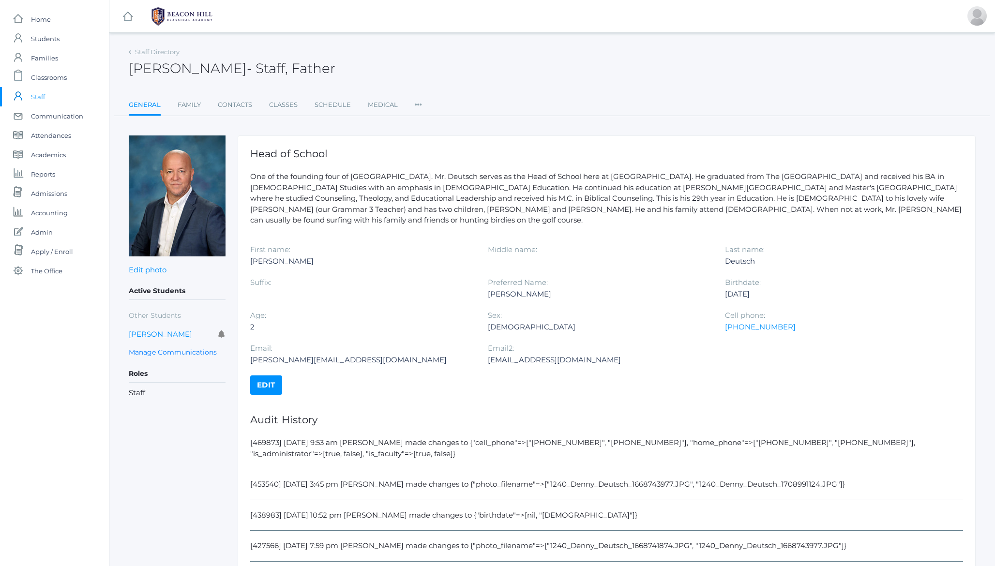
click at [358, 354] on div "[PERSON_NAME][EMAIL_ADDRESS][DOMAIN_NAME]" at bounding box center [361, 360] width 223 height 12
drag, startPoint x: 358, startPoint y: 348, endPoint x: 266, endPoint y: 346, distance: 91.5
click at [266, 354] on div "dennis@beaconhillclassical.org" at bounding box center [361, 360] width 223 height 12
copy div "dennis@beaconhillclassical.org"
click at [157, 53] on link "Staff Directory" at bounding box center [157, 52] width 45 height 8
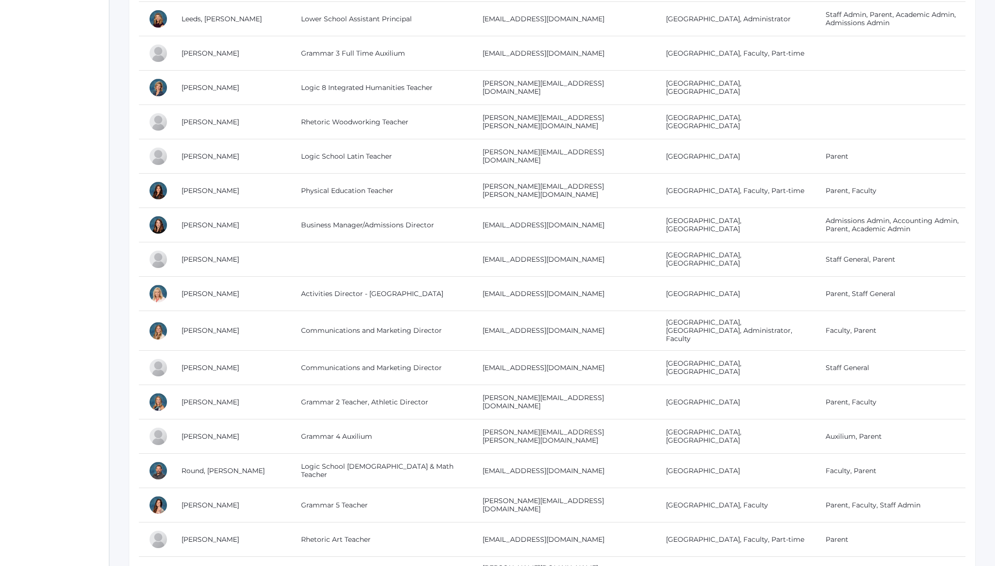
scroll to position [1653, 0]
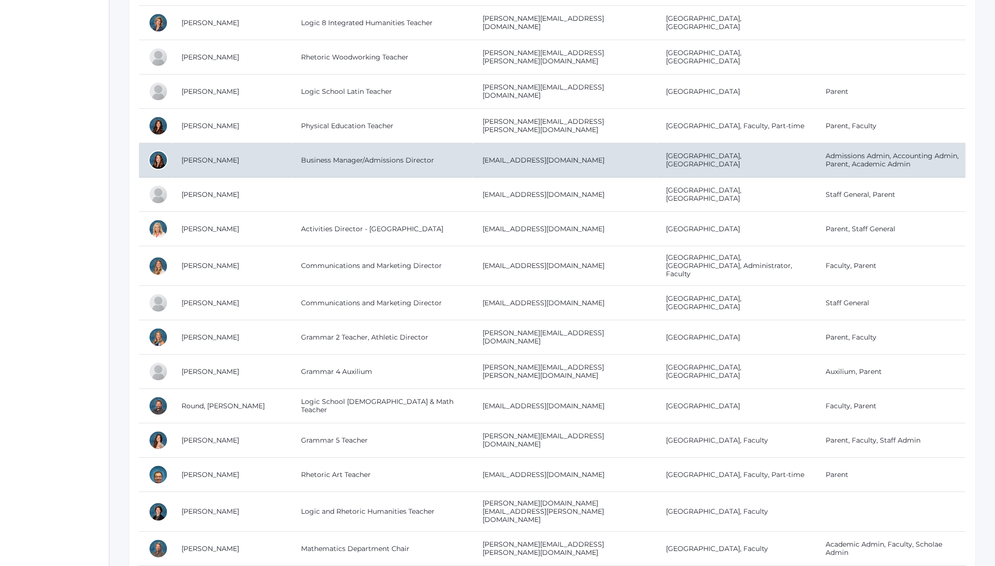
click at [301, 154] on td "Business Manager/Admissions Director" at bounding box center [381, 160] width 181 height 34
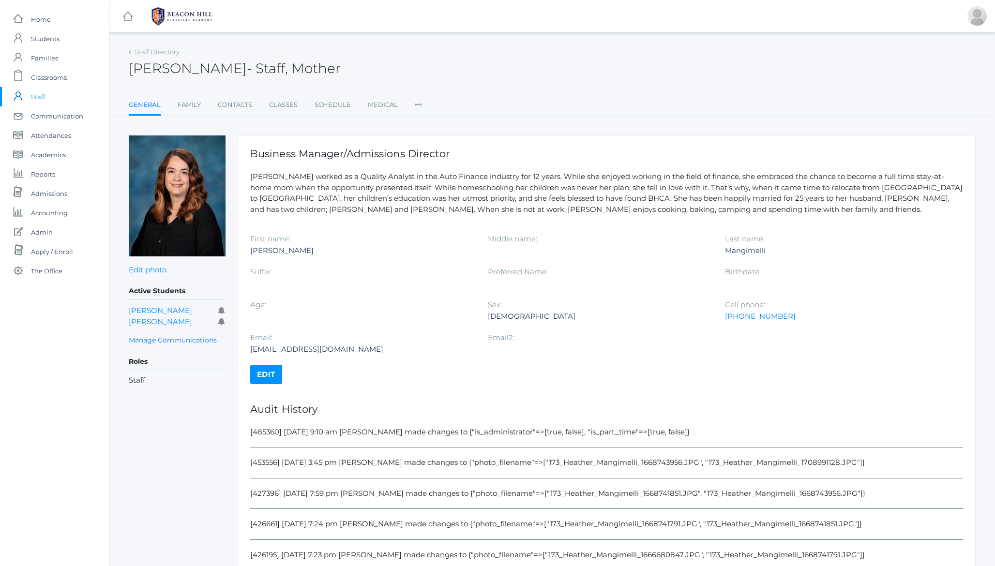
click at [360, 348] on div "[EMAIL_ADDRESS][DOMAIN_NAME]" at bounding box center [361, 350] width 223 height 12
drag, startPoint x: 360, startPoint y: 348, endPoint x: 268, endPoint y: 348, distance: 91.9
click at [268, 348] on div "[EMAIL_ADDRESS][DOMAIN_NAME]" at bounding box center [361, 350] width 223 height 12
copy div "[EMAIL_ADDRESS][DOMAIN_NAME]"
